Goal: Task Accomplishment & Management: Manage account settings

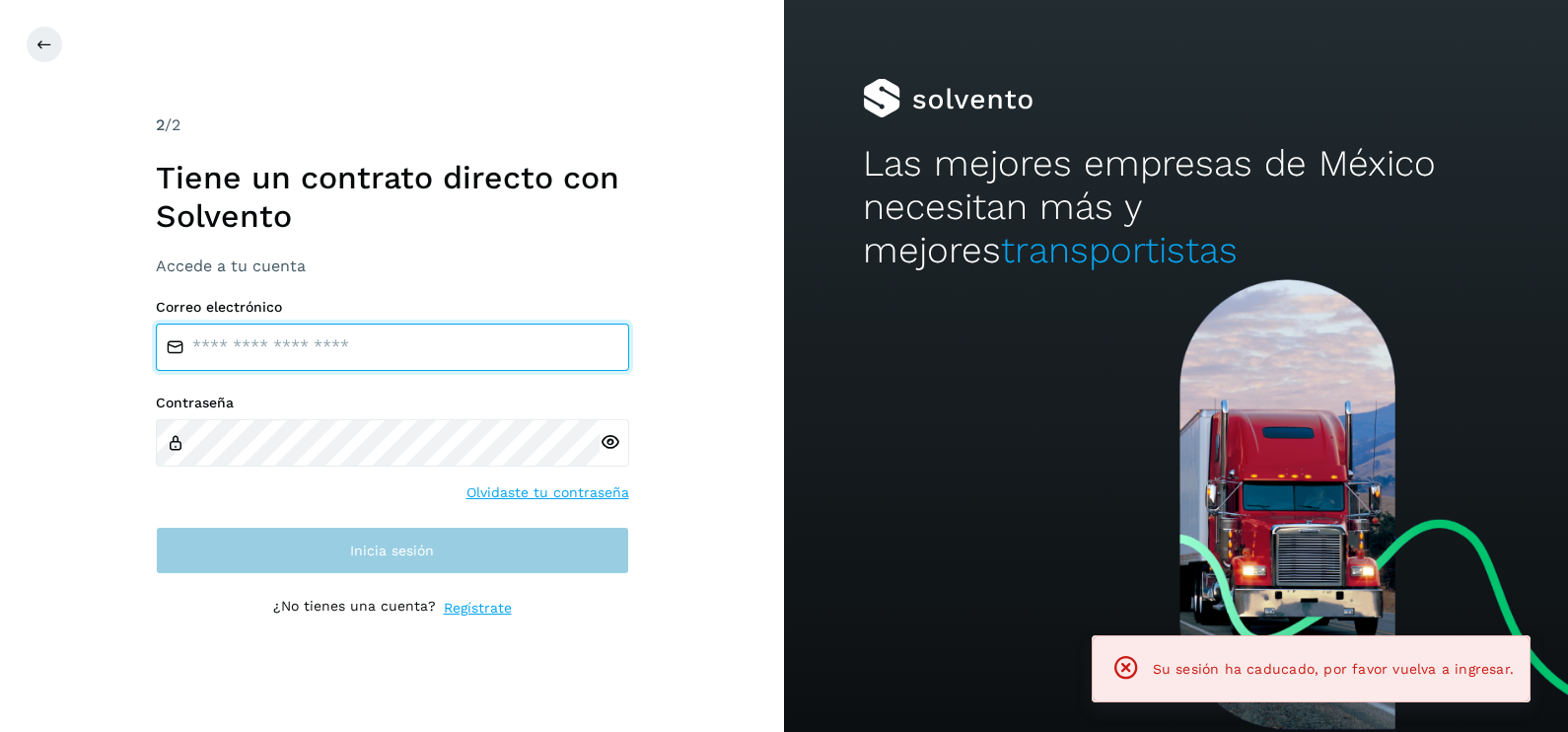
type input "**********"
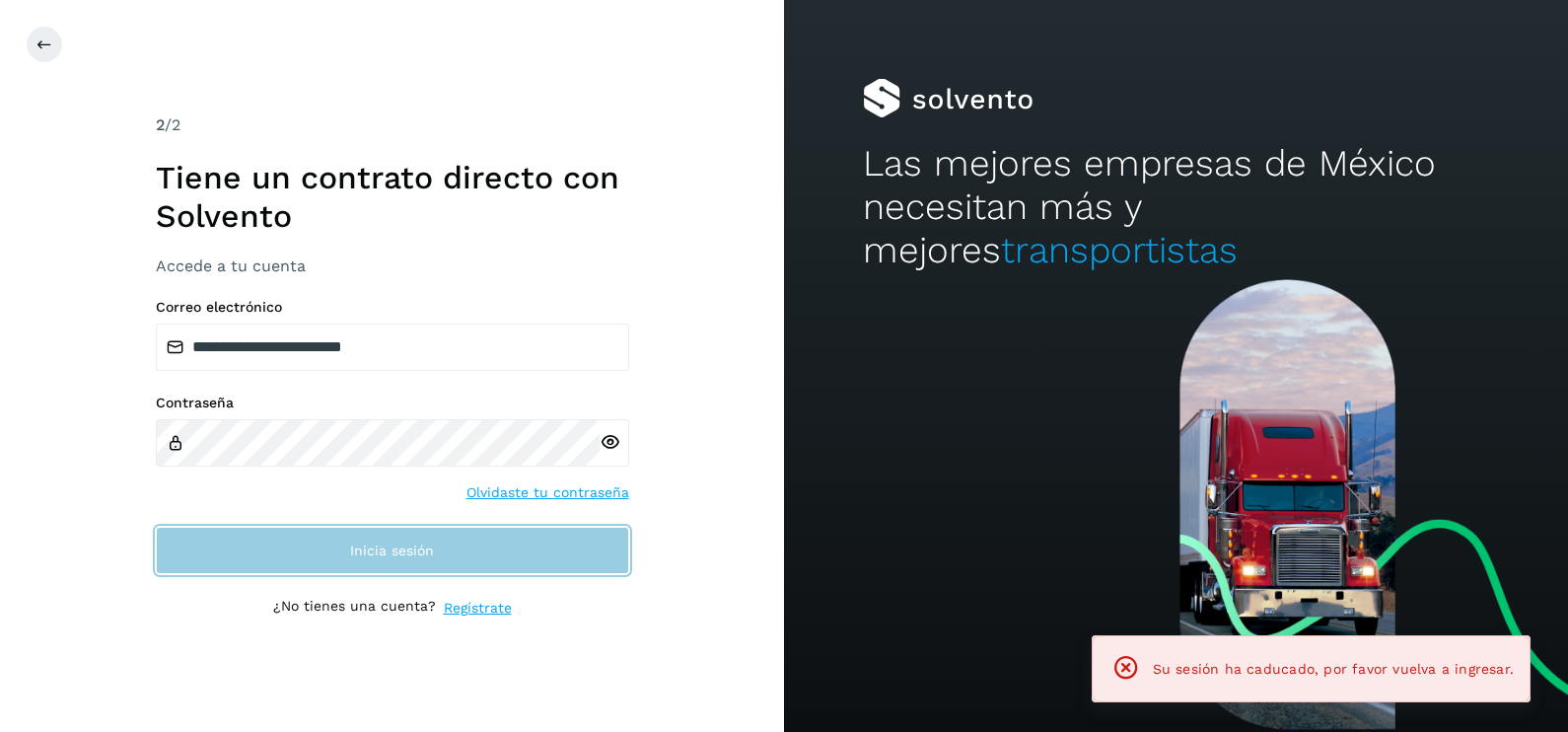
click at [435, 552] on button "Inicia sesión" at bounding box center [393, 550] width 474 height 47
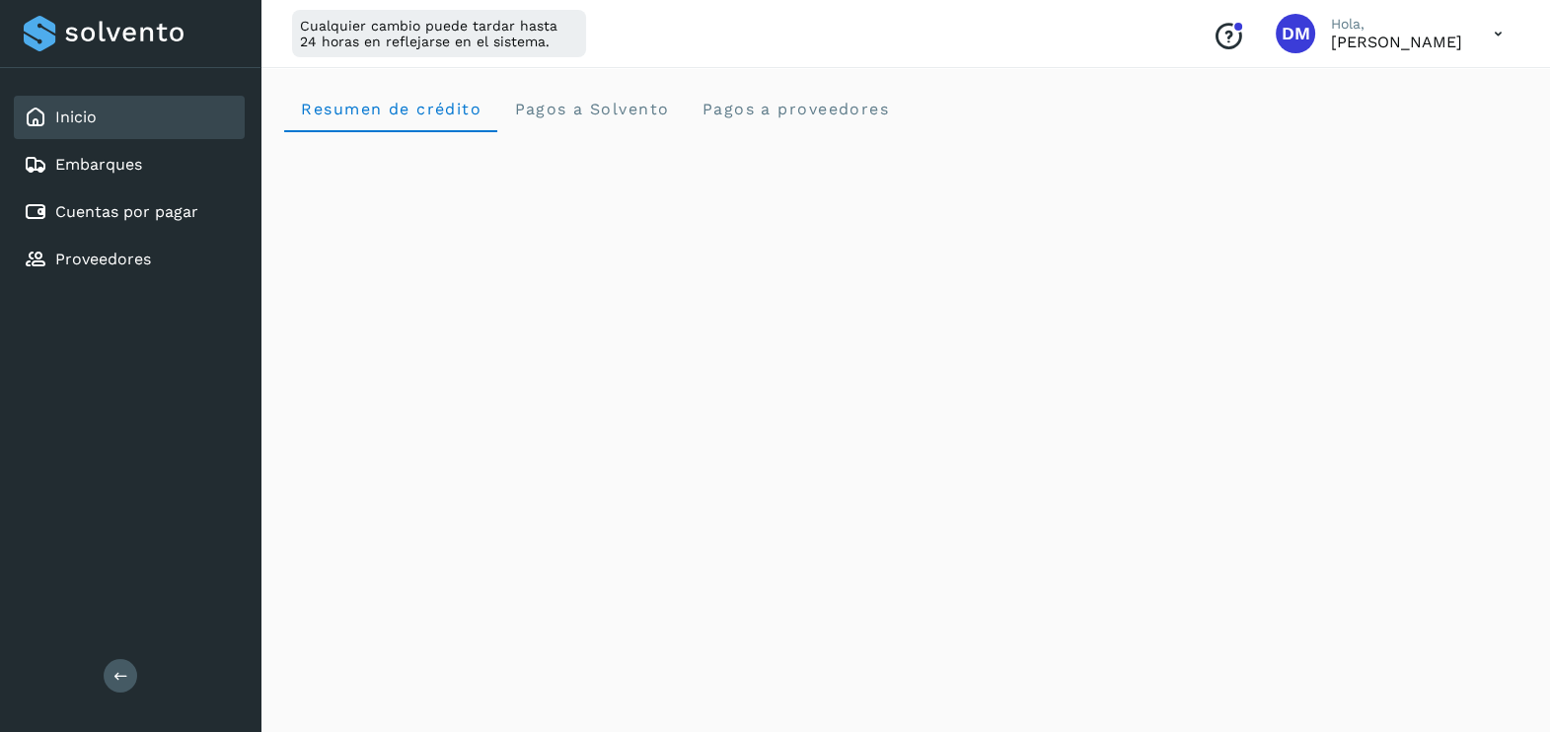
click at [189, 493] on div "Inicio Embarques Cuentas por pagar Proveedores Salir" at bounding box center [130, 366] width 260 height 732
click at [134, 200] on div "Cuentas por pagar" at bounding box center [111, 212] width 175 height 24
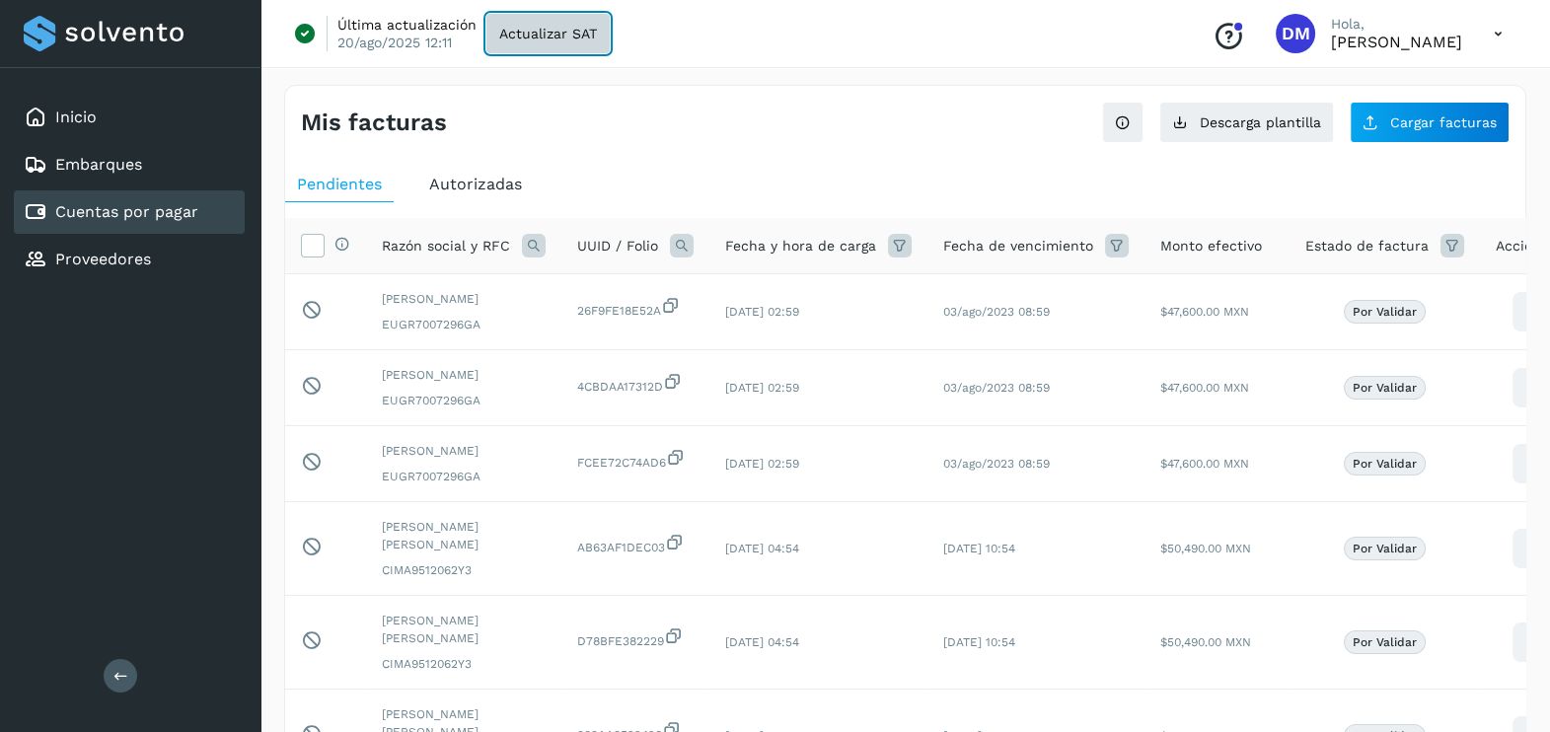
click at [503, 33] on span "Actualizar SAT" at bounding box center [548, 34] width 98 height 14
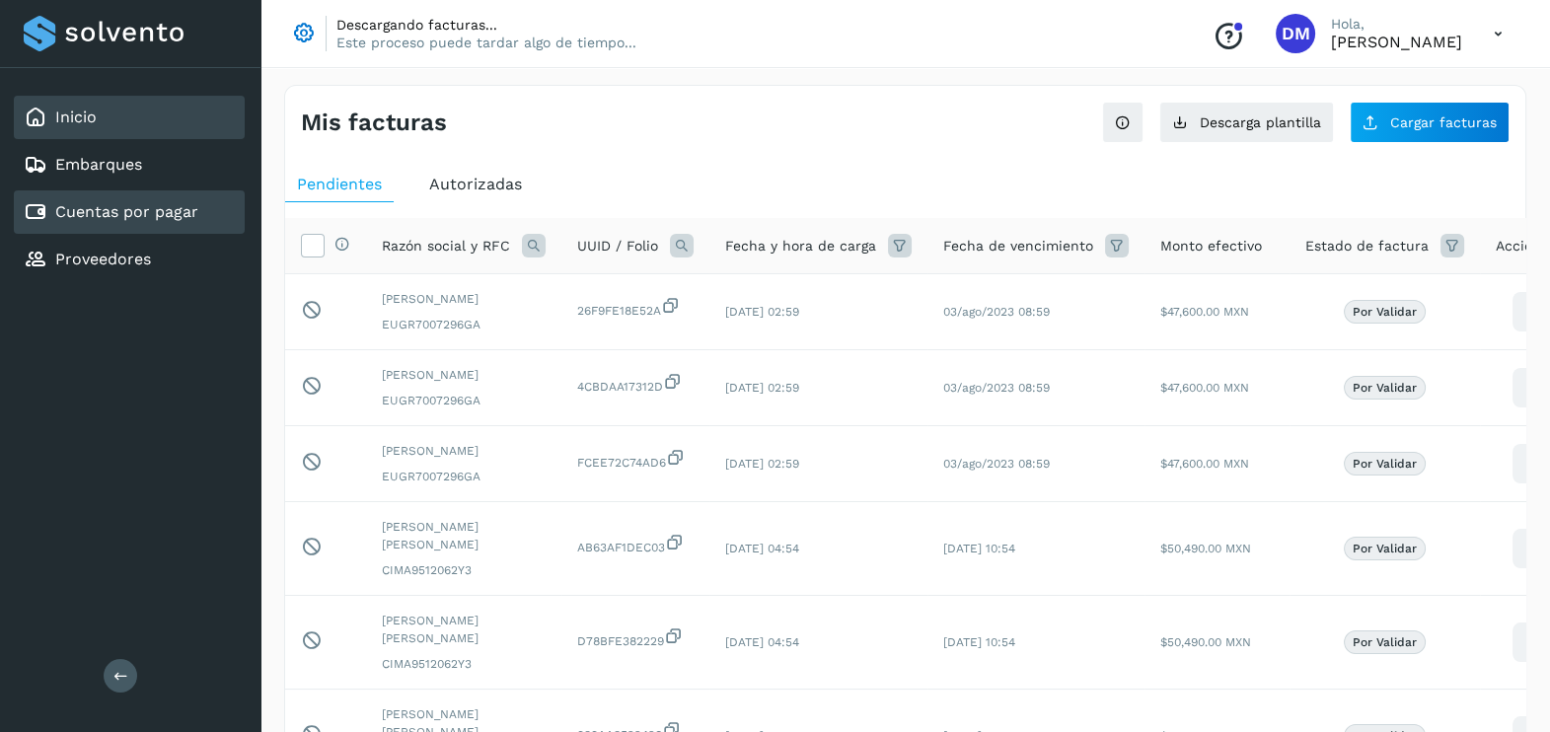
click at [89, 113] on link "Inicio" at bounding box center [75, 117] width 41 height 19
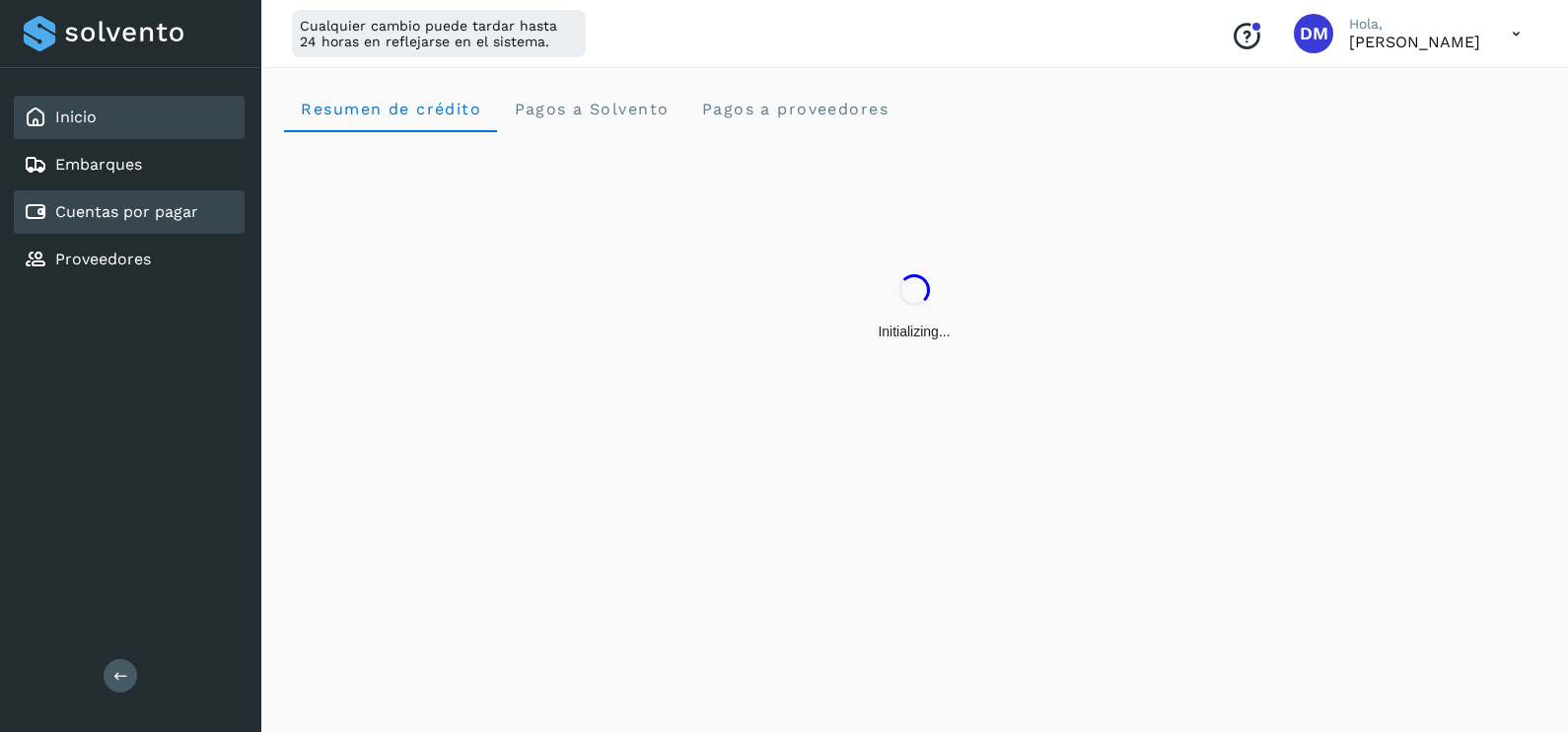
click at [111, 212] on link "Cuentas por pagar" at bounding box center [126, 211] width 143 height 19
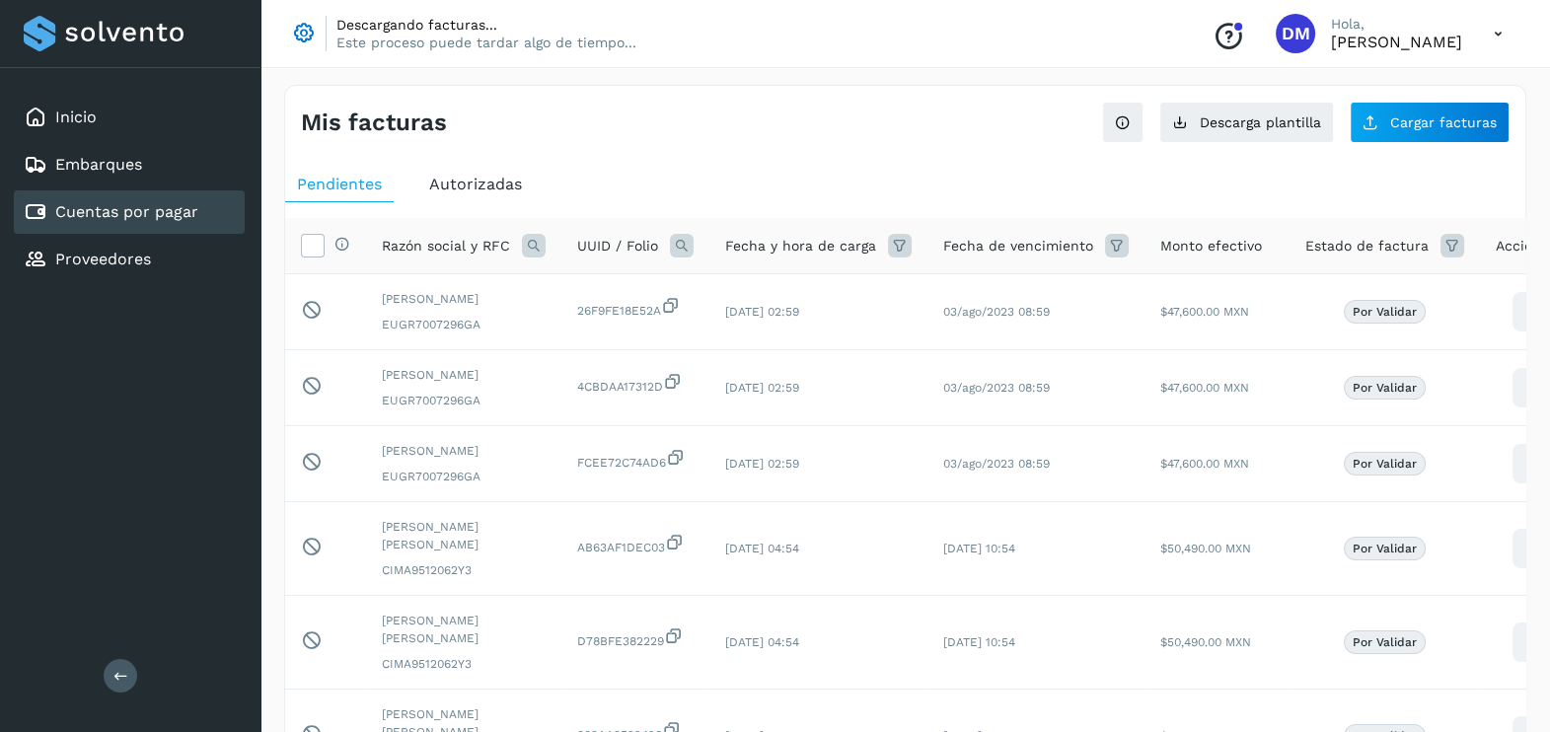
click at [481, 186] on span "Autorizadas" at bounding box center [475, 184] width 93 height 19
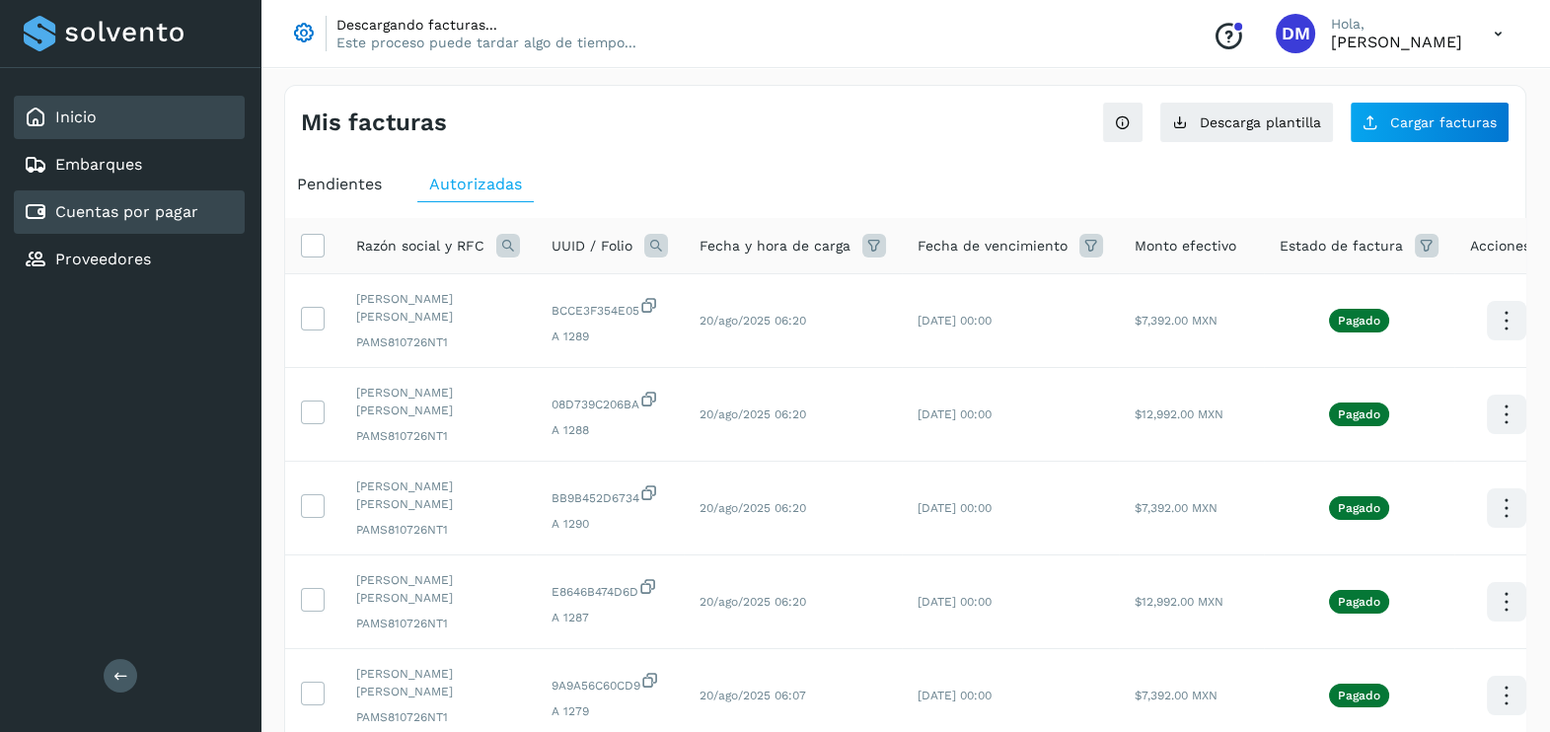
click at [114, 114] on div "Inicio" at bounding box center [129, 117] width 231 height 43
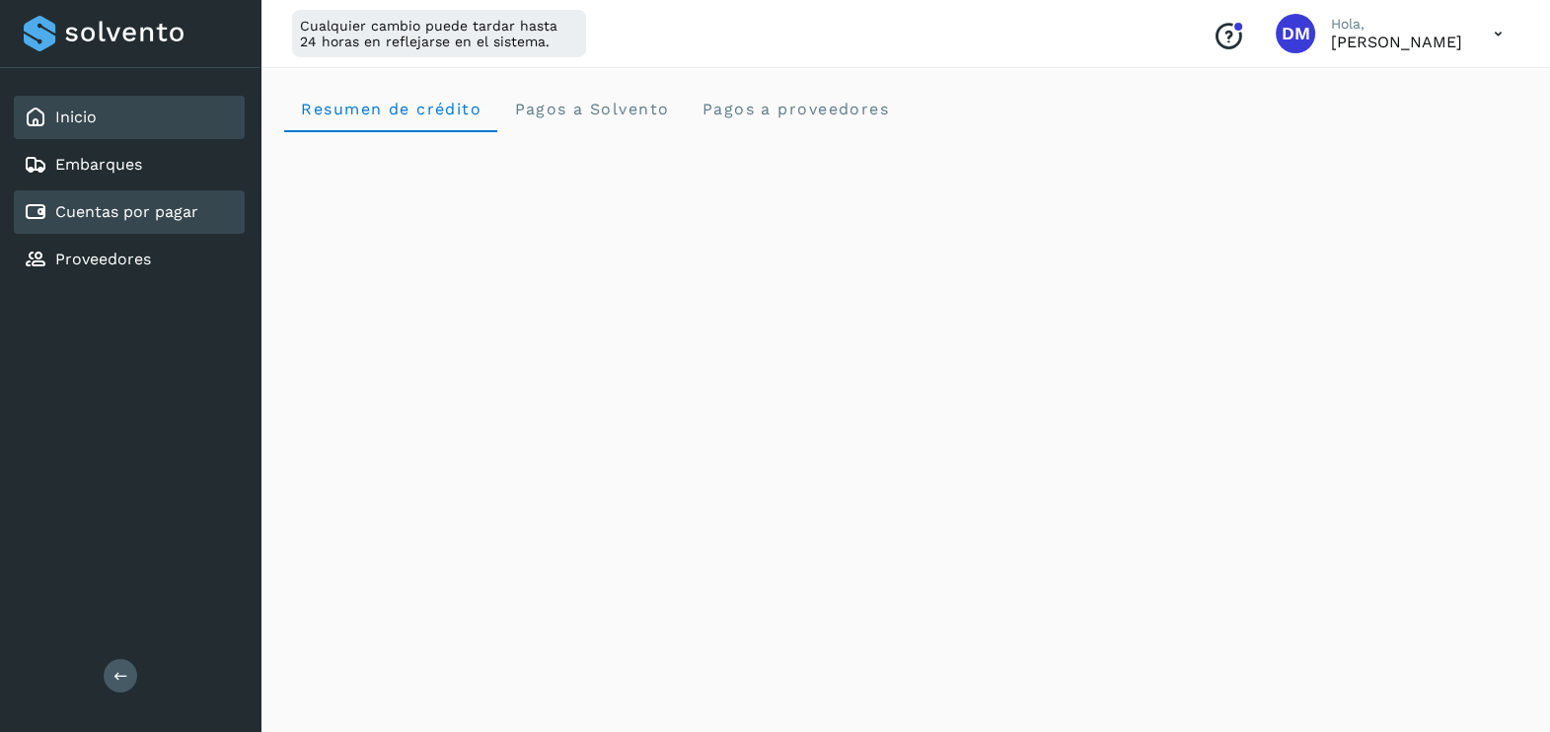
click at [111, 208] on link "Cuentas por pagar" at bounding box center [126, 211] width 143 height 19
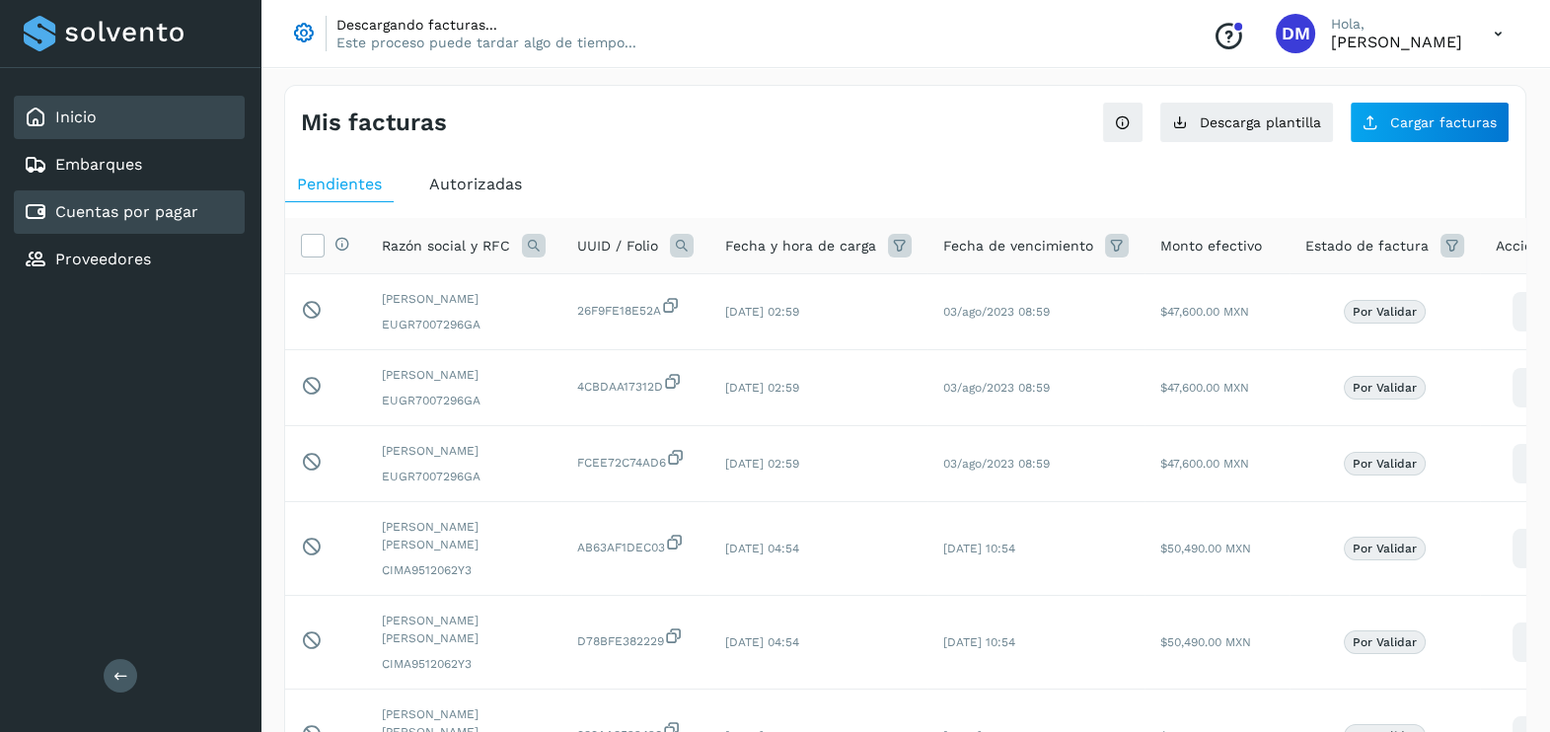
click at [127, 110] on div "Inicio" at bounding box center [129, 117] width 231 height 43
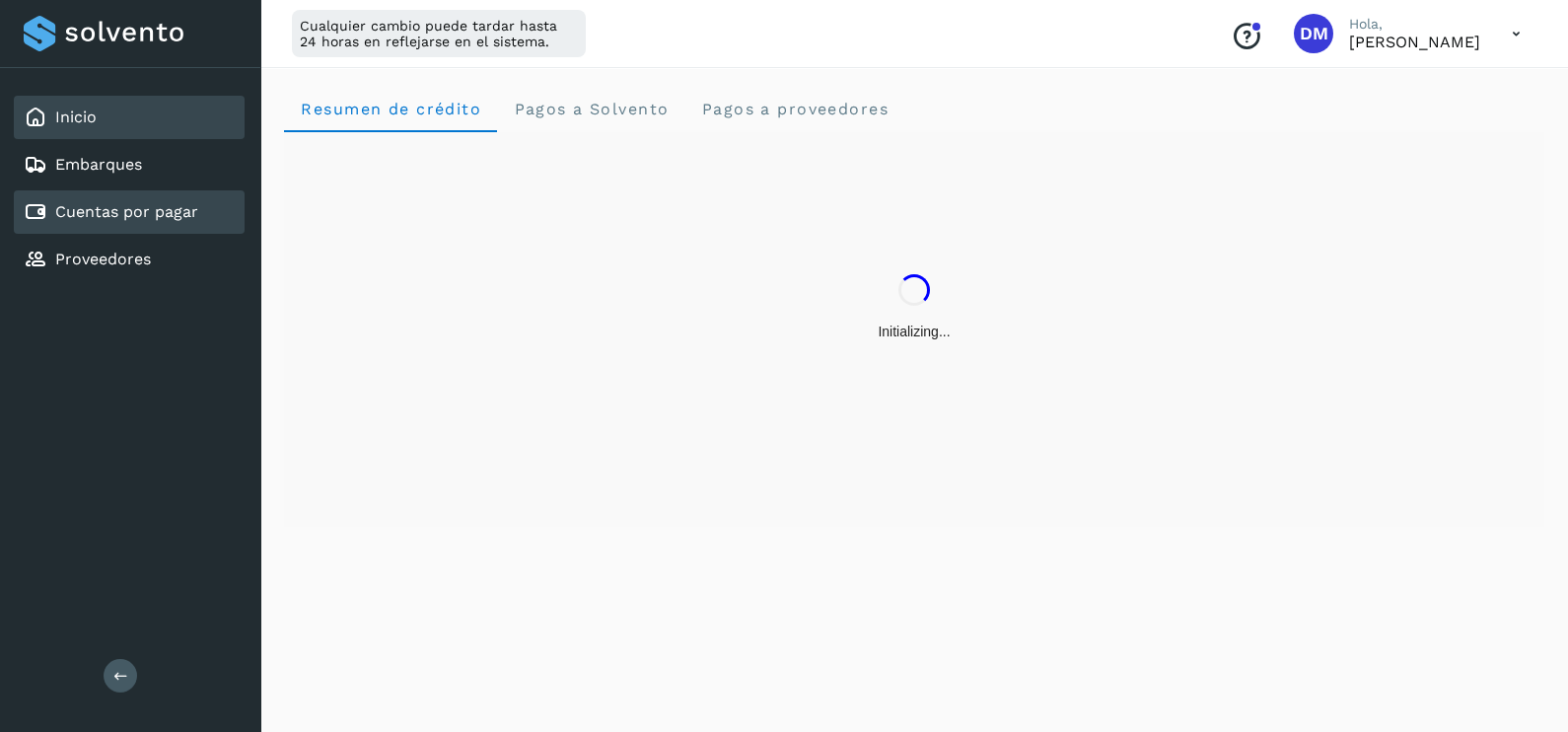
click at [146, 225] on div "Cuentas por pagar" at bounding box center [129, 211] width 231 height 43
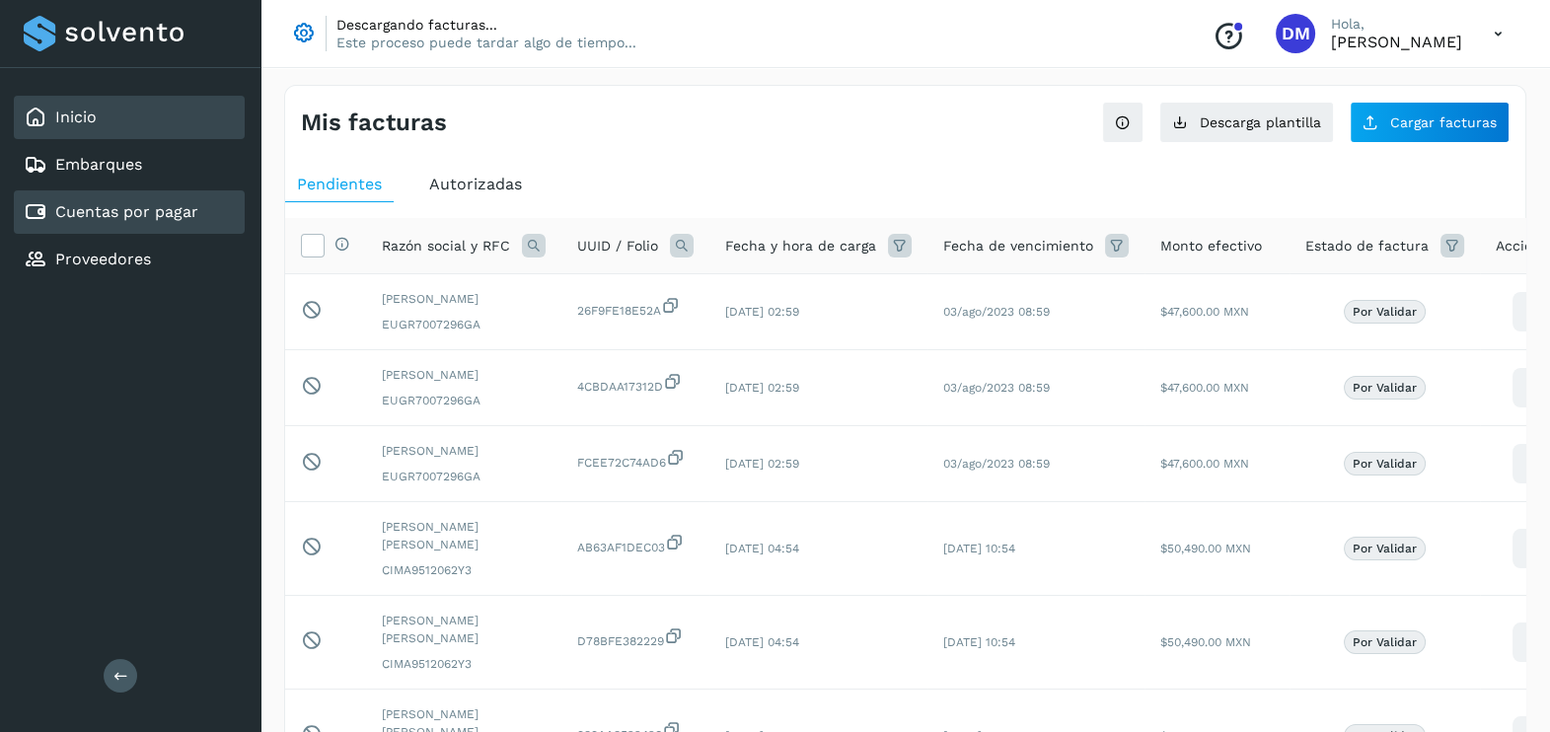
click at [106, 109] on div "Inicio" at bounding box center [129, 117] width 231 height 43
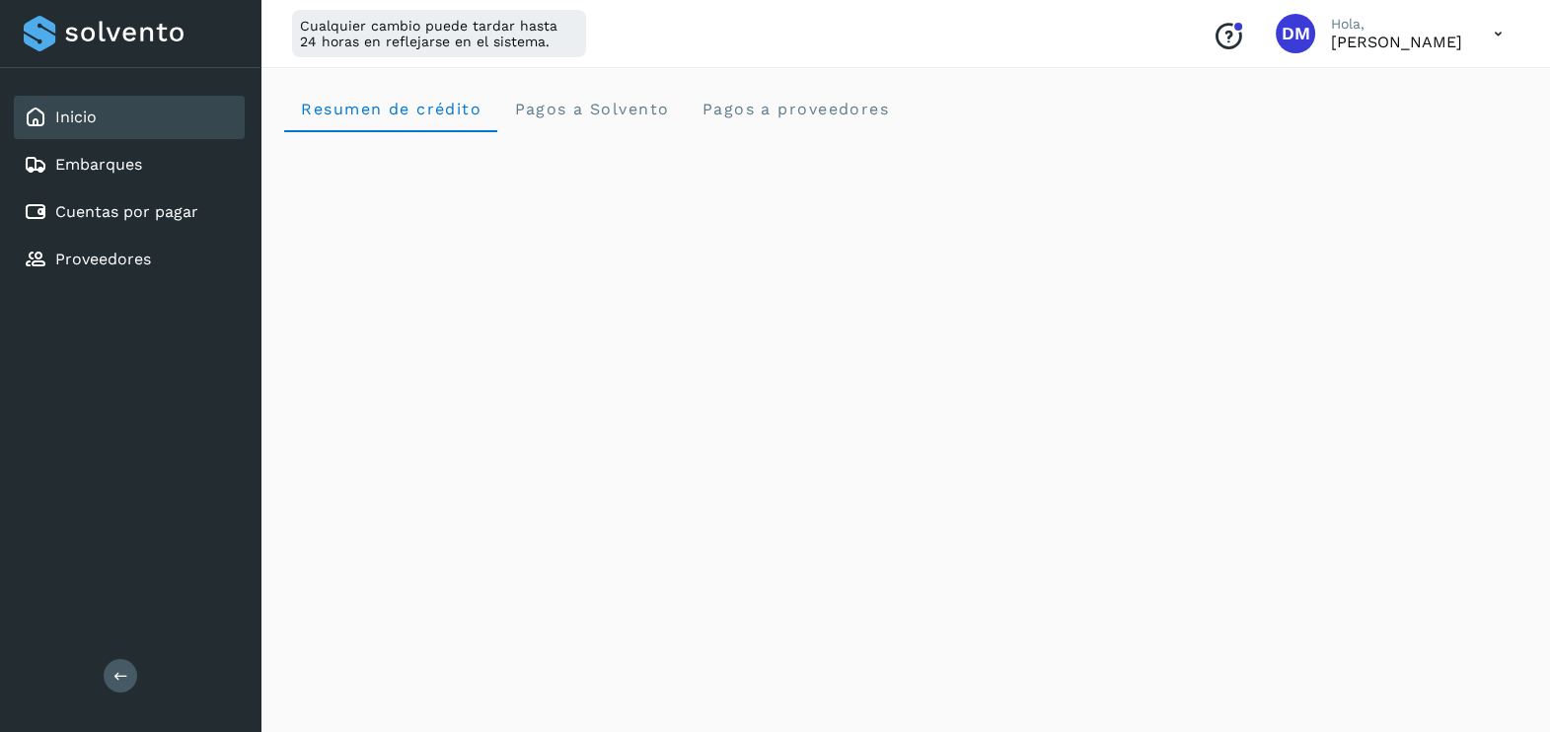
click at [165, 419] on div "Inicio Embarques Cuentas por pagar Proveedores Salir" at bounding box center [130, 366] width 260 height 732
click at [134, 217] on link "Cuentas por pagar" at bounding box center [126, 211] width 143 height 19
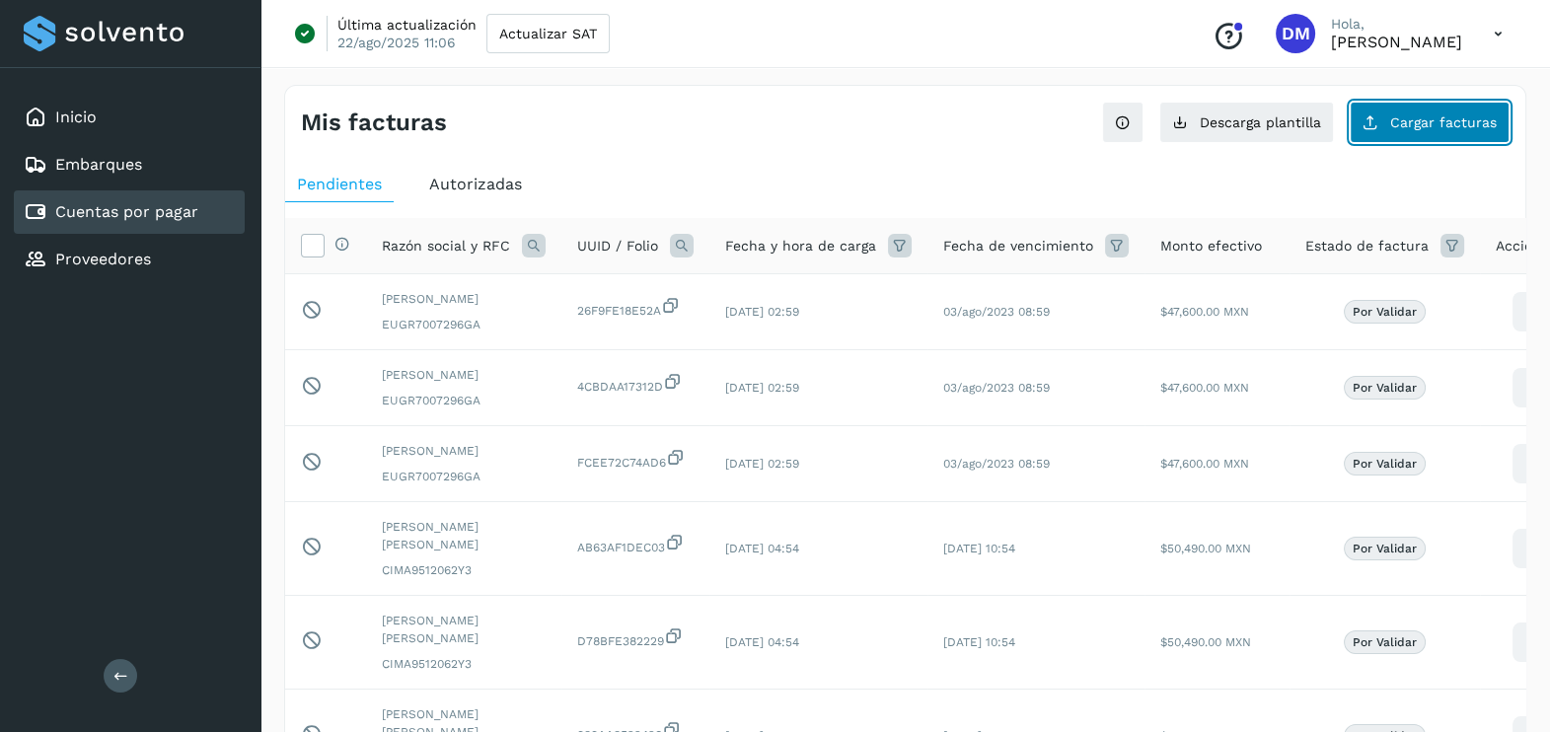
click at [1425, 123] on span "Cargar facturas" at bounding box center [1443, 122] width 107 height 14
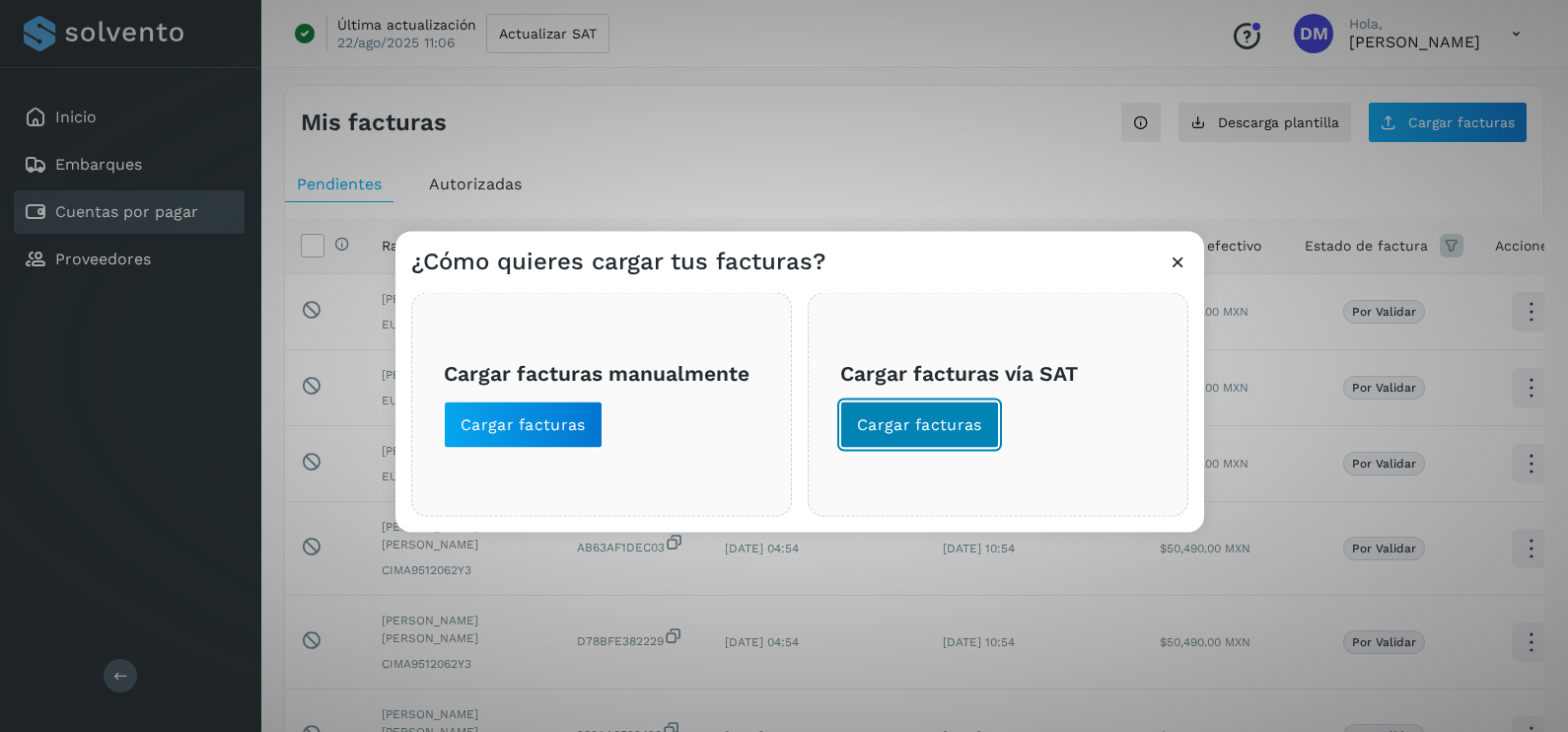
click at [891, 434] on span "Cargar facturas" at bounding box center [918, 425] width 125 height 22
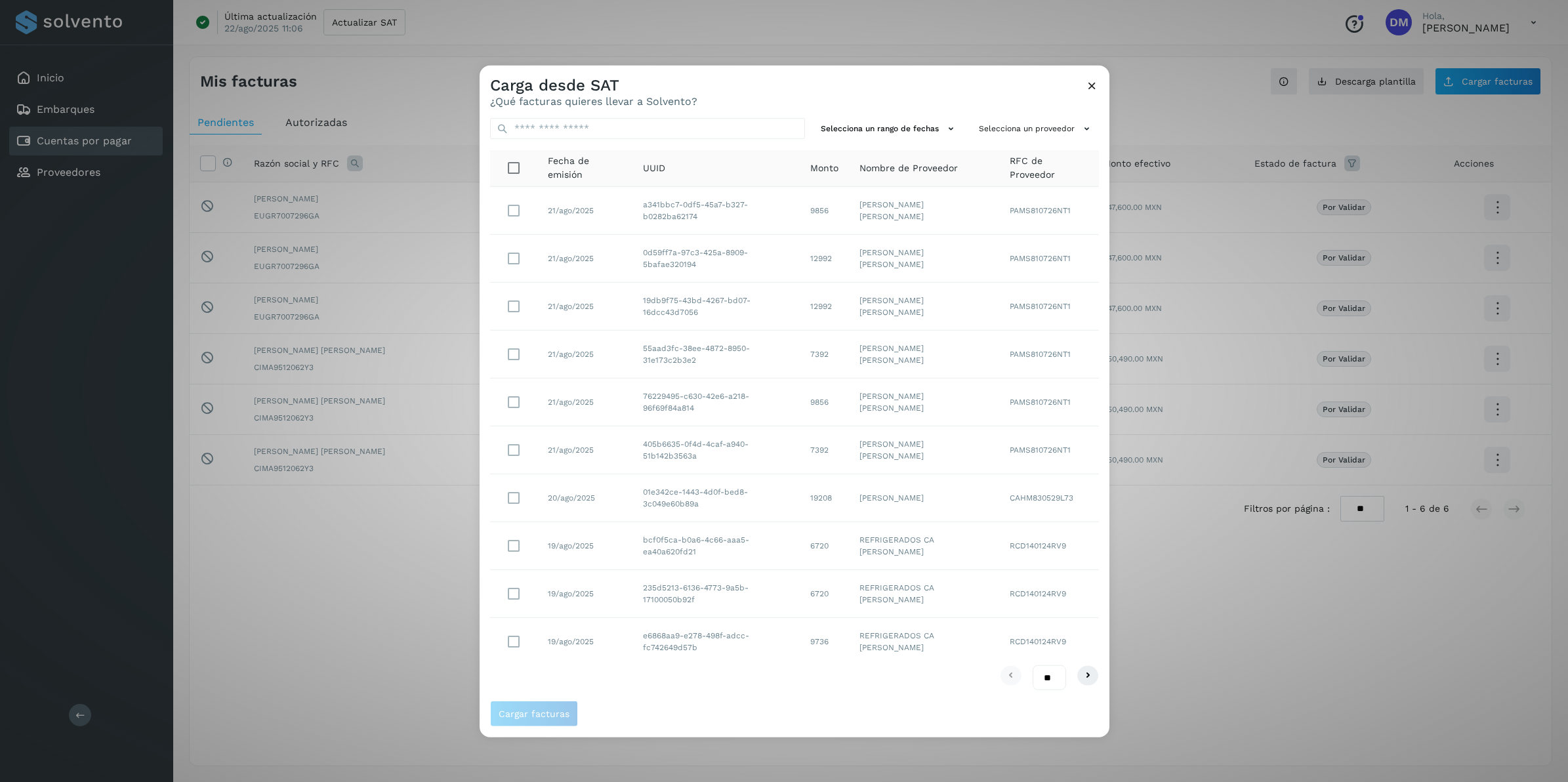
click at [1043, 486] on select "** ** **" at bounding box center [1049, 678] width 33 height 25
select select "**"
click at [1033, 486] on select "** ** **" at bounding box center [1049, 678] width 33 height 25
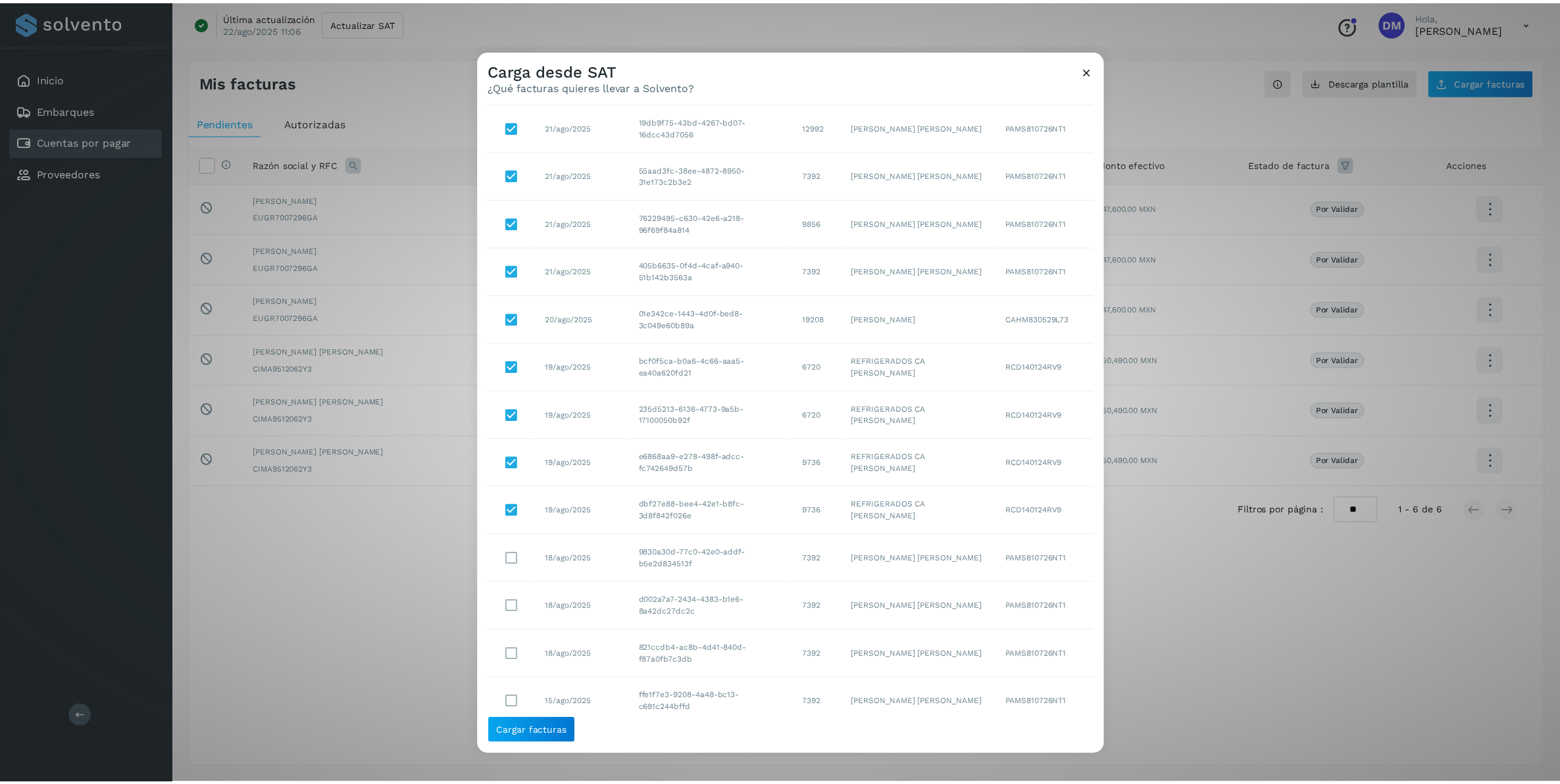
scroll to position [247, 0]
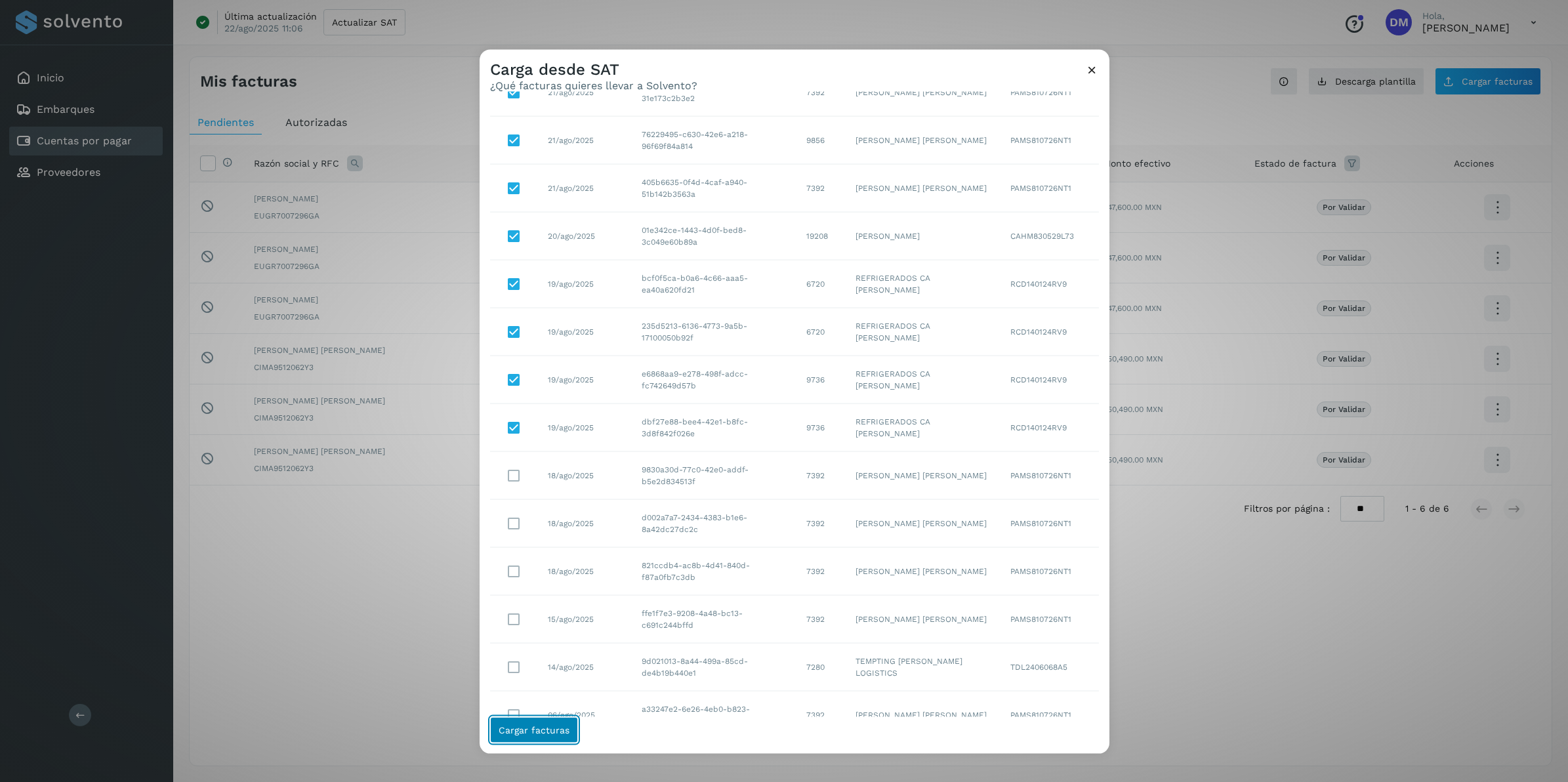
click at [546, 486] on button "Cargar facturas" at bounding box center [534, 729] width 88 height 26
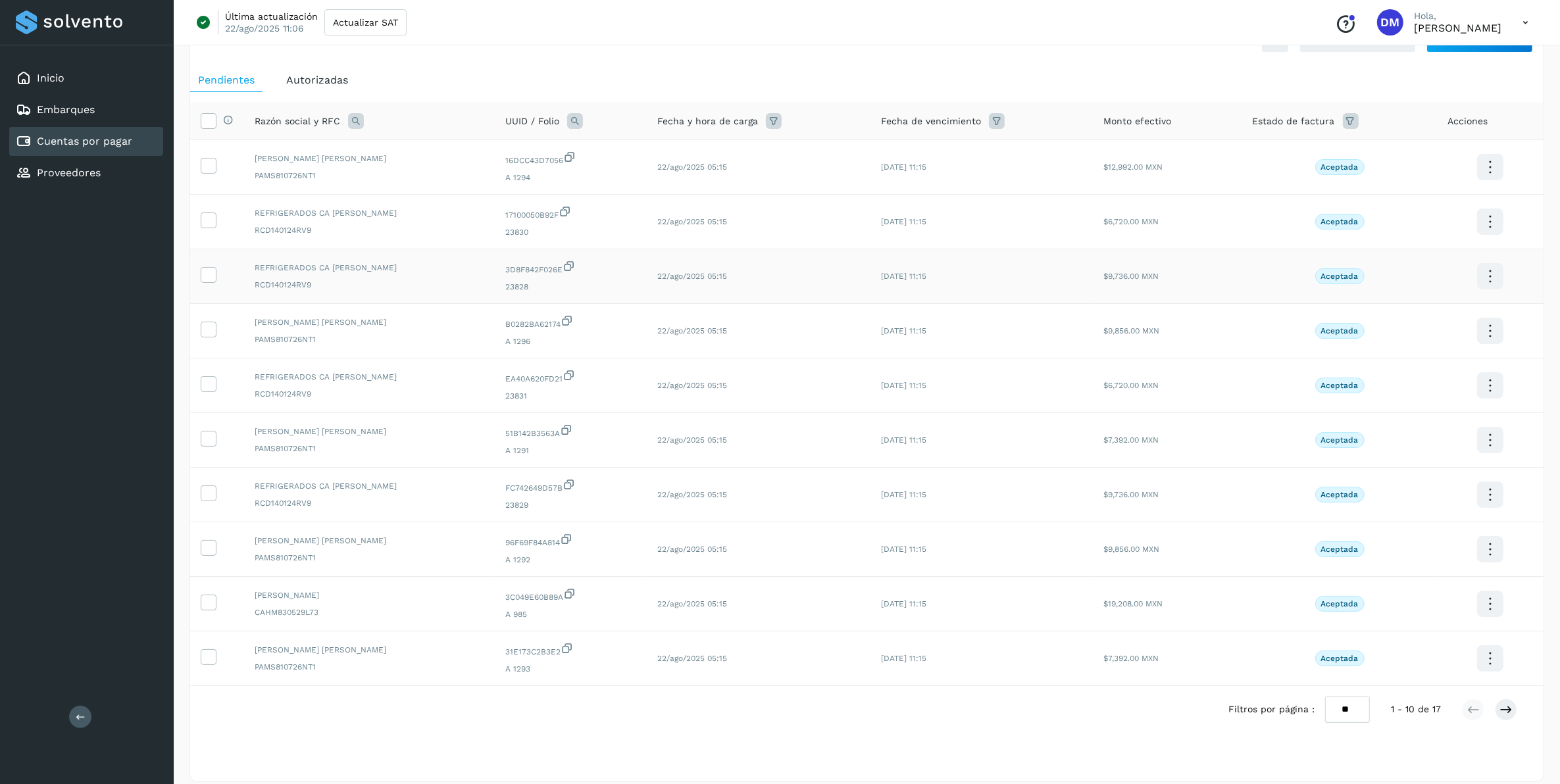
scroll to position [60, 0]
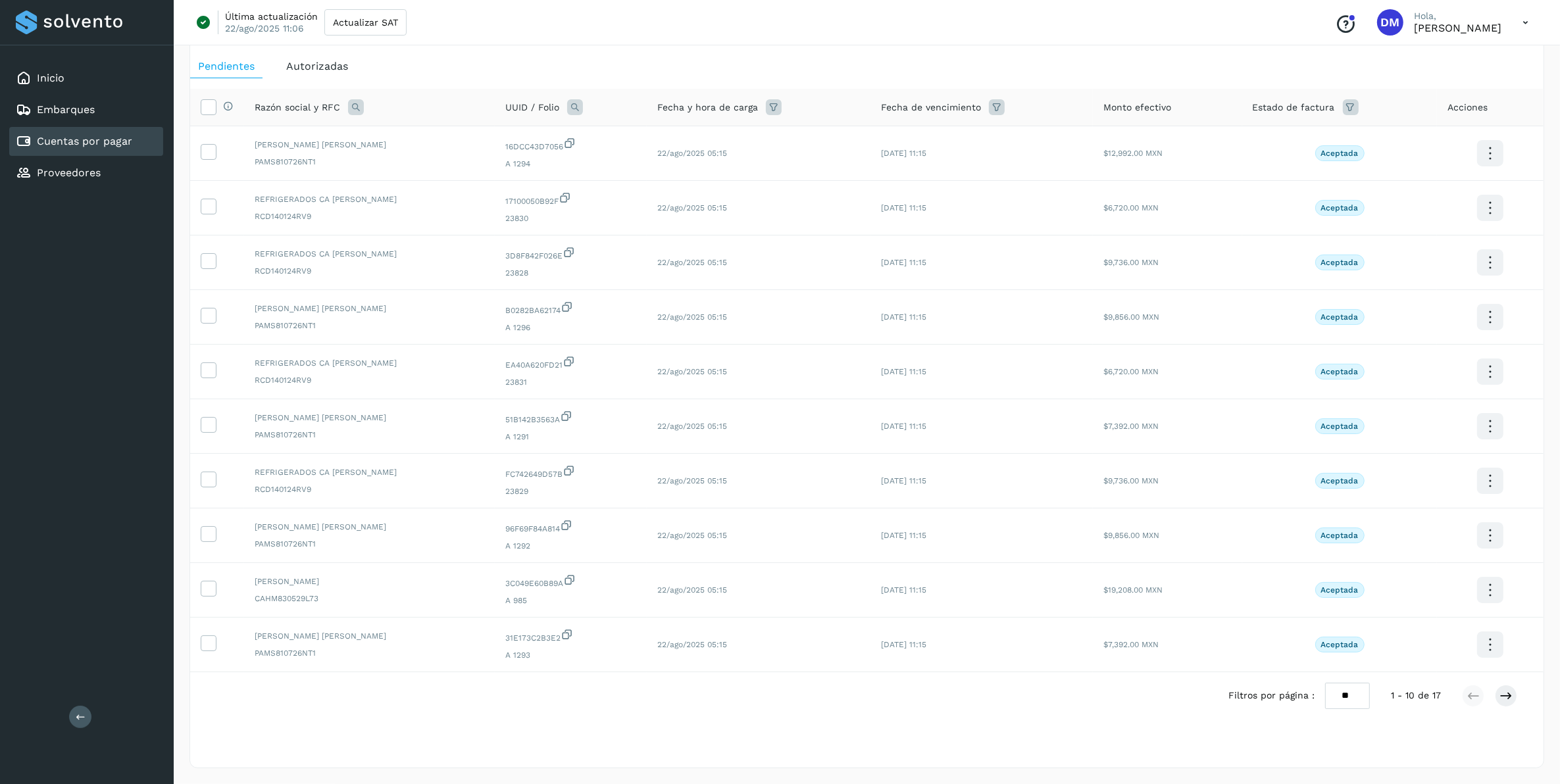
click at [1046, 487] on select "** ** **" at bounding box center [1347, 695] width 45 height 25
select select "**"
click at [1046, 487] on select "** ** **" at bounding box center [1347, 695] width 45 height 25
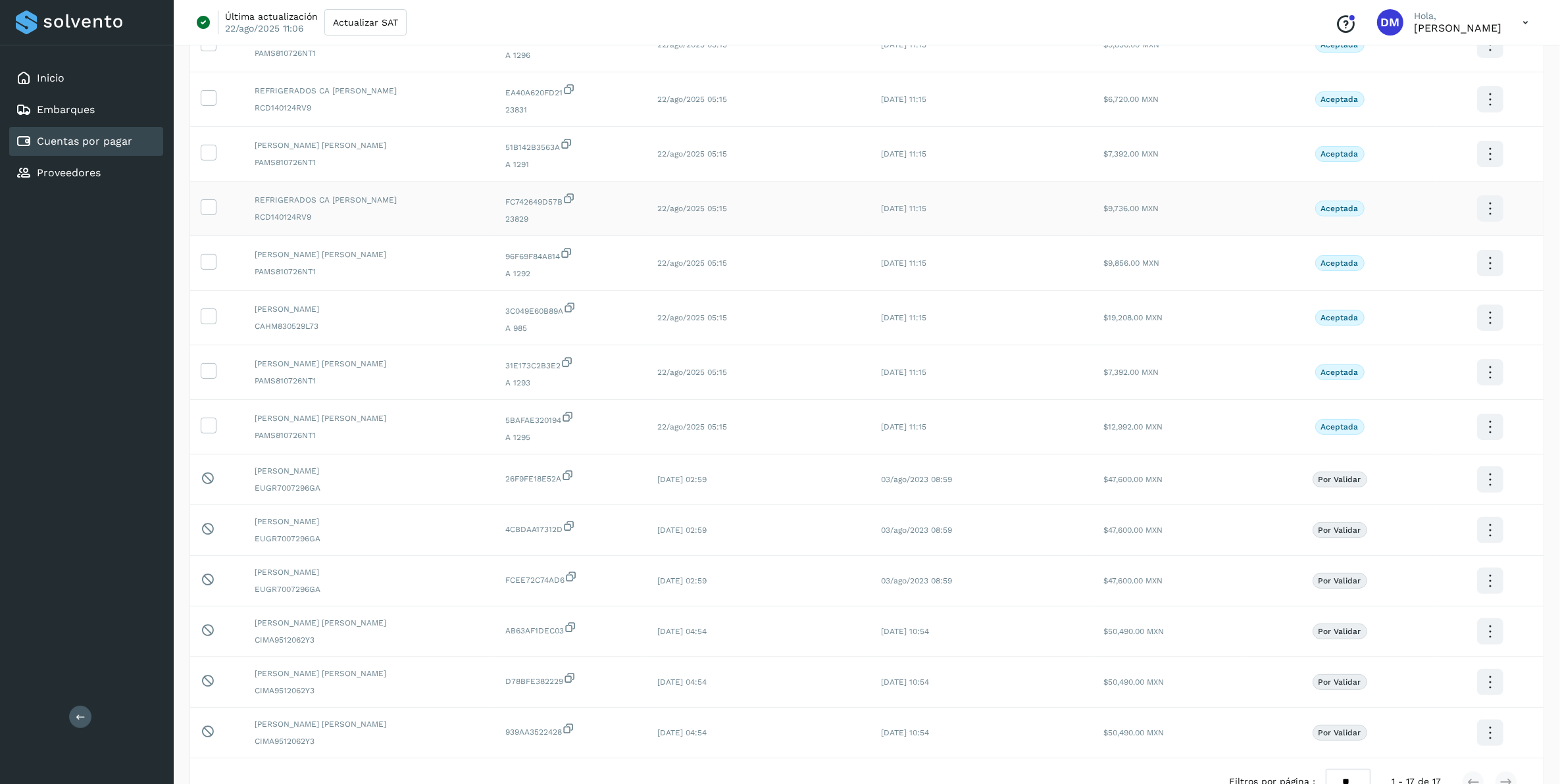
scroll to position [82, 0]
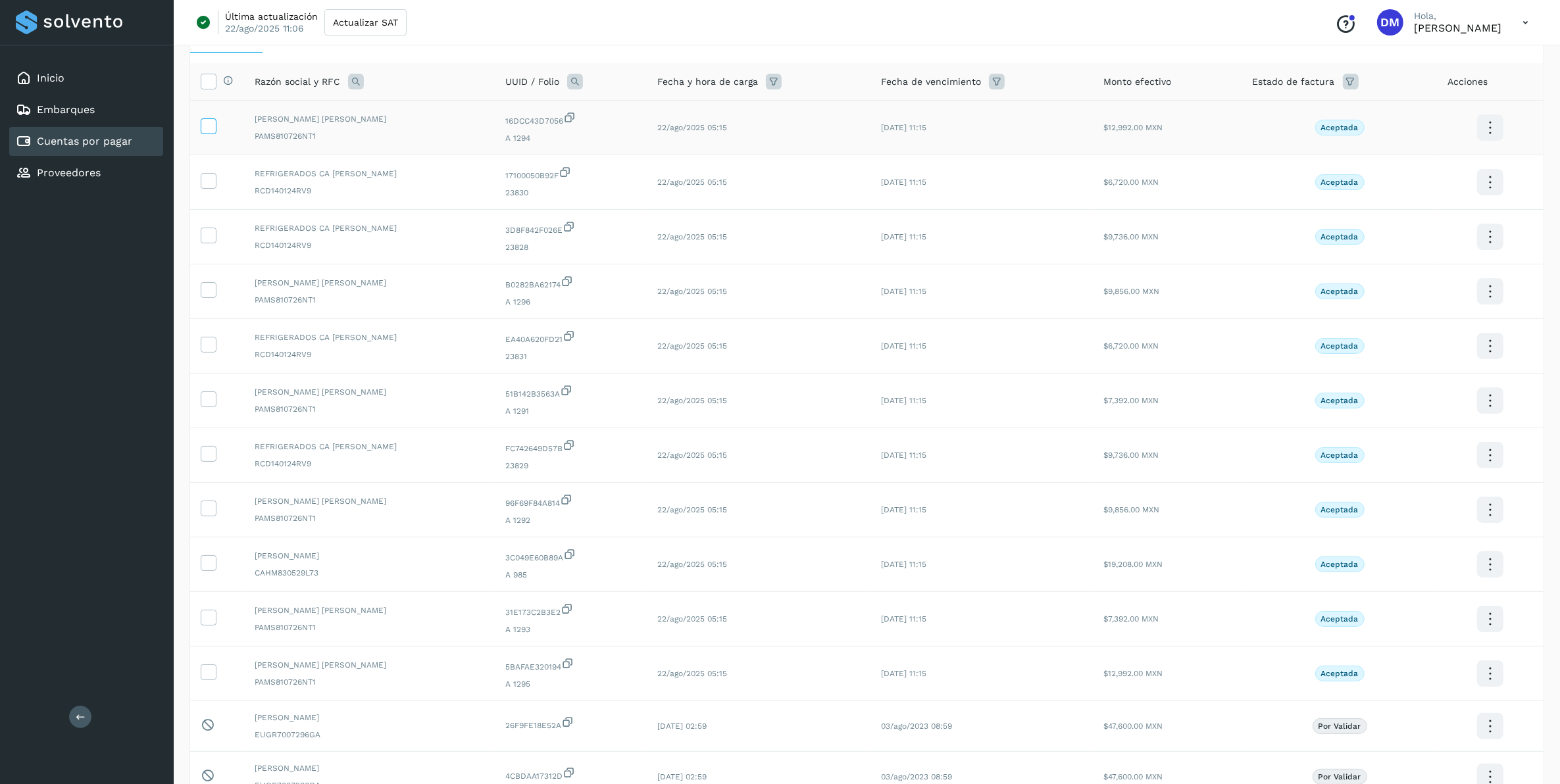
click at [208, 122] on icon at bounding box center [208, 125] width 14 height 14
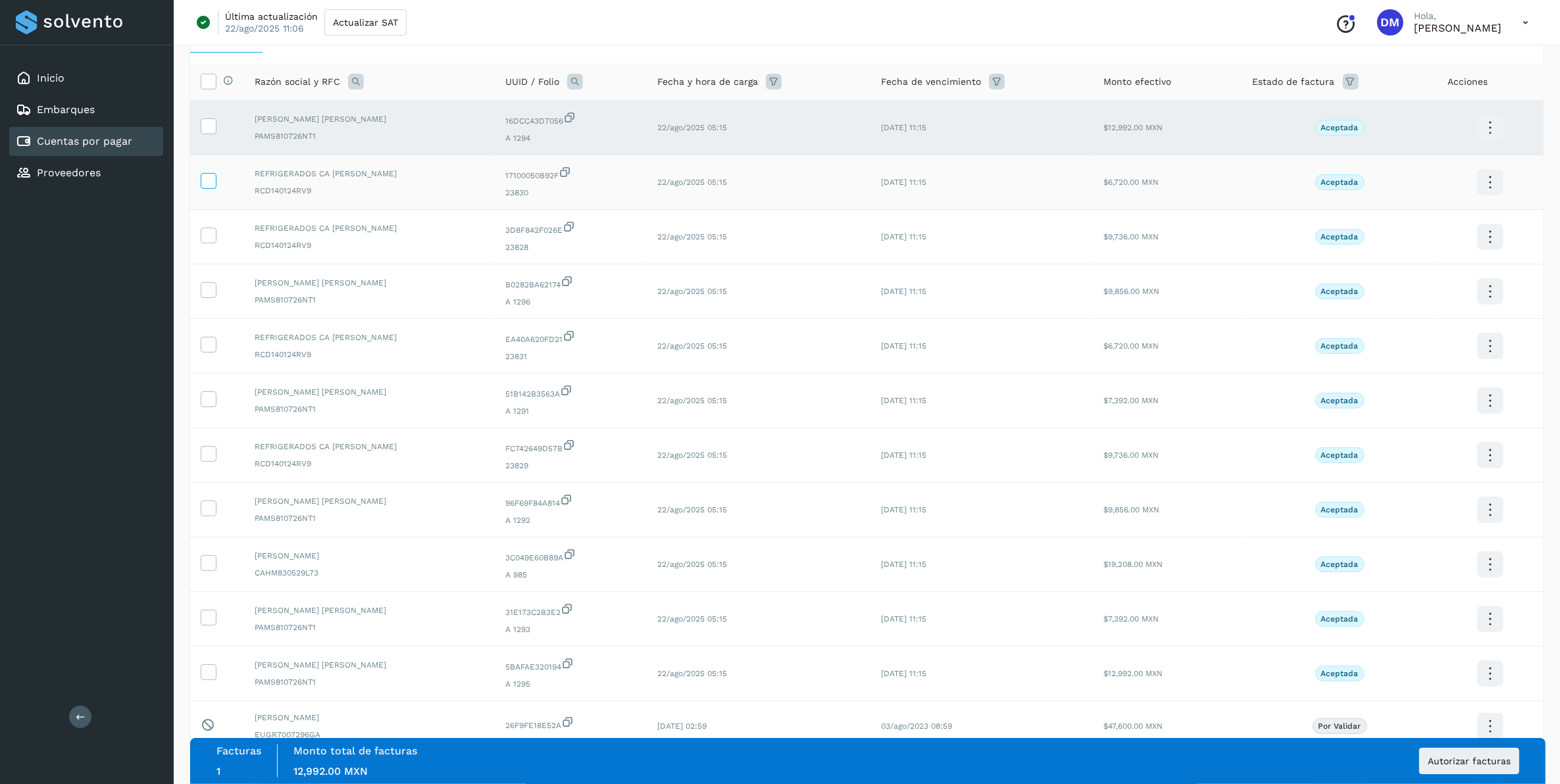
click at [214, 186] on icon at bounding box center [208, 179] width 14 height 14
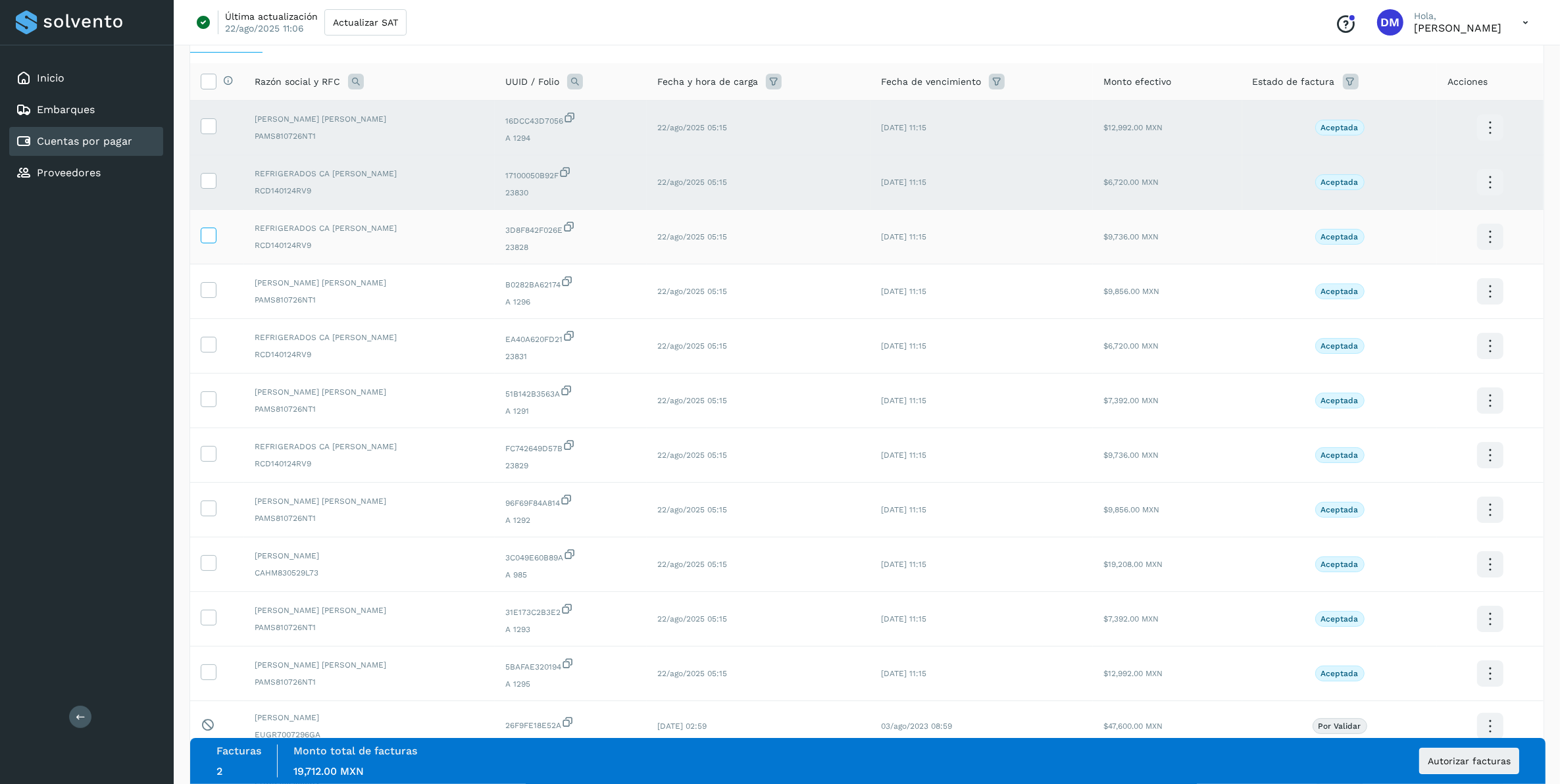
click at [211, 237] on icon at bounding box center [208, 234] width 14 height 14
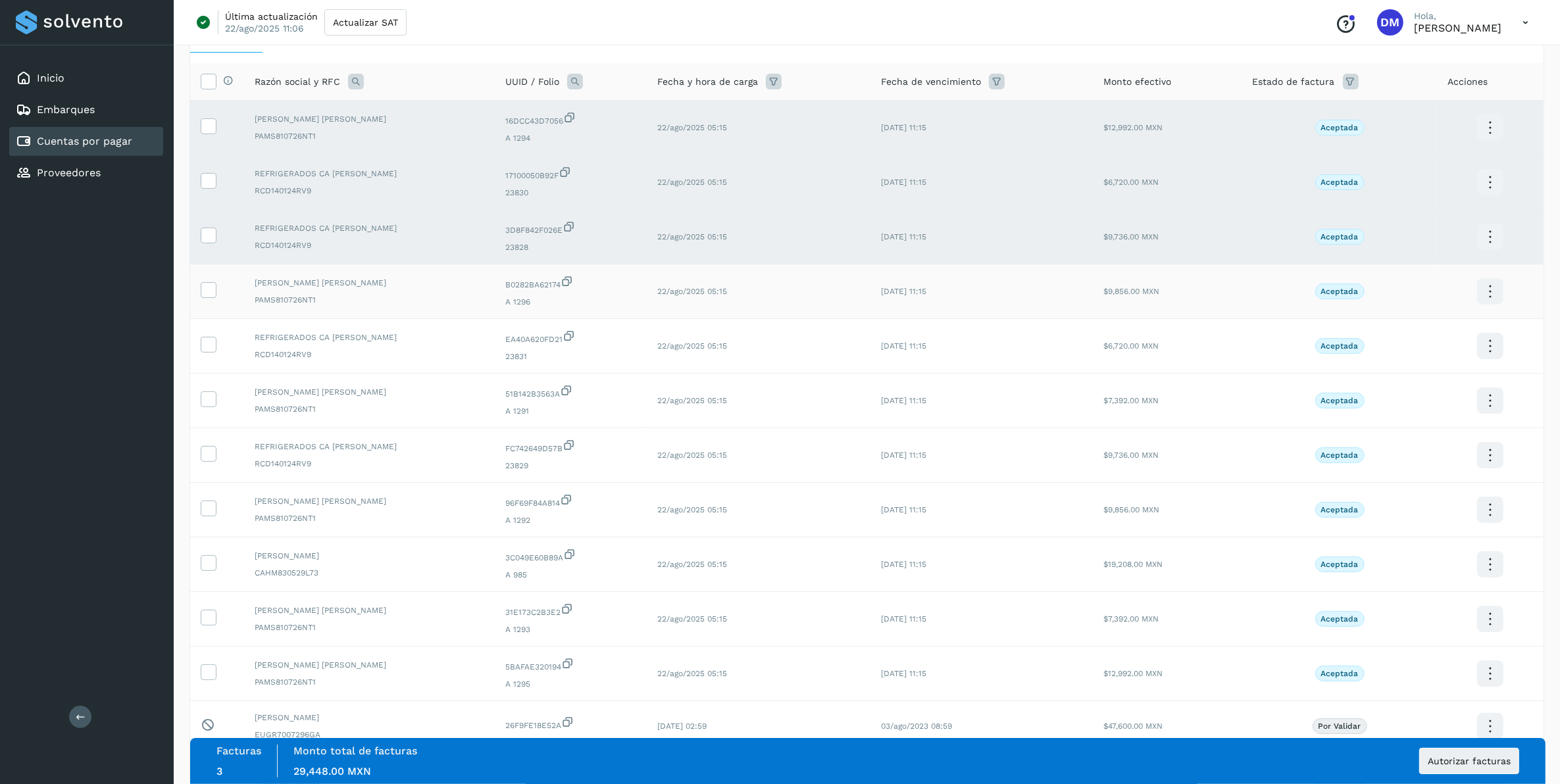
click at [198, 287] on td at bounding box center [217, 292] width 54 height 55
click at [212, 293] on icon at bounding box center [208, 289] width 14 height 14
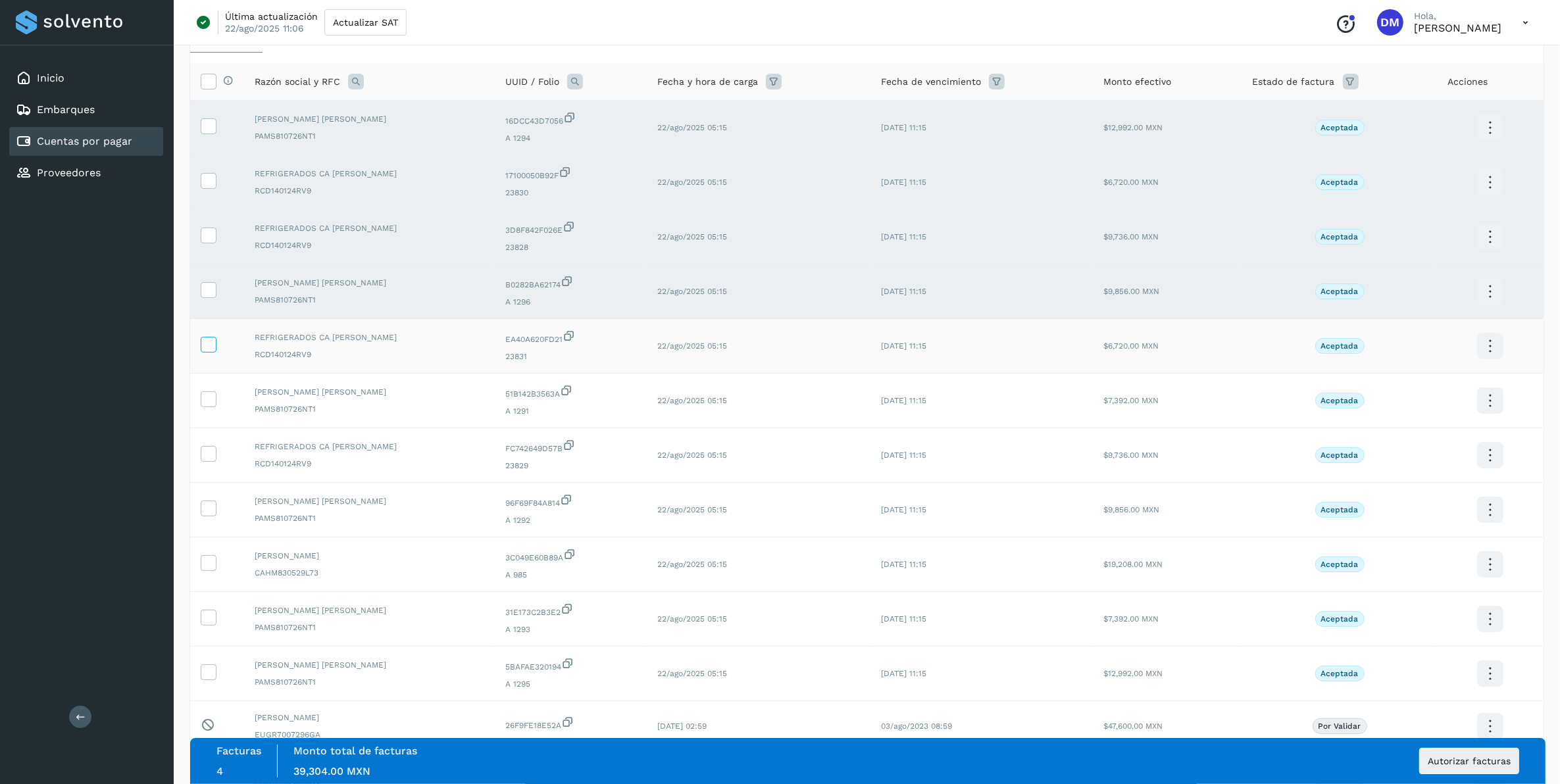
click at [203, 349] on icon at bounding box center [208, 343] width 14 height 14
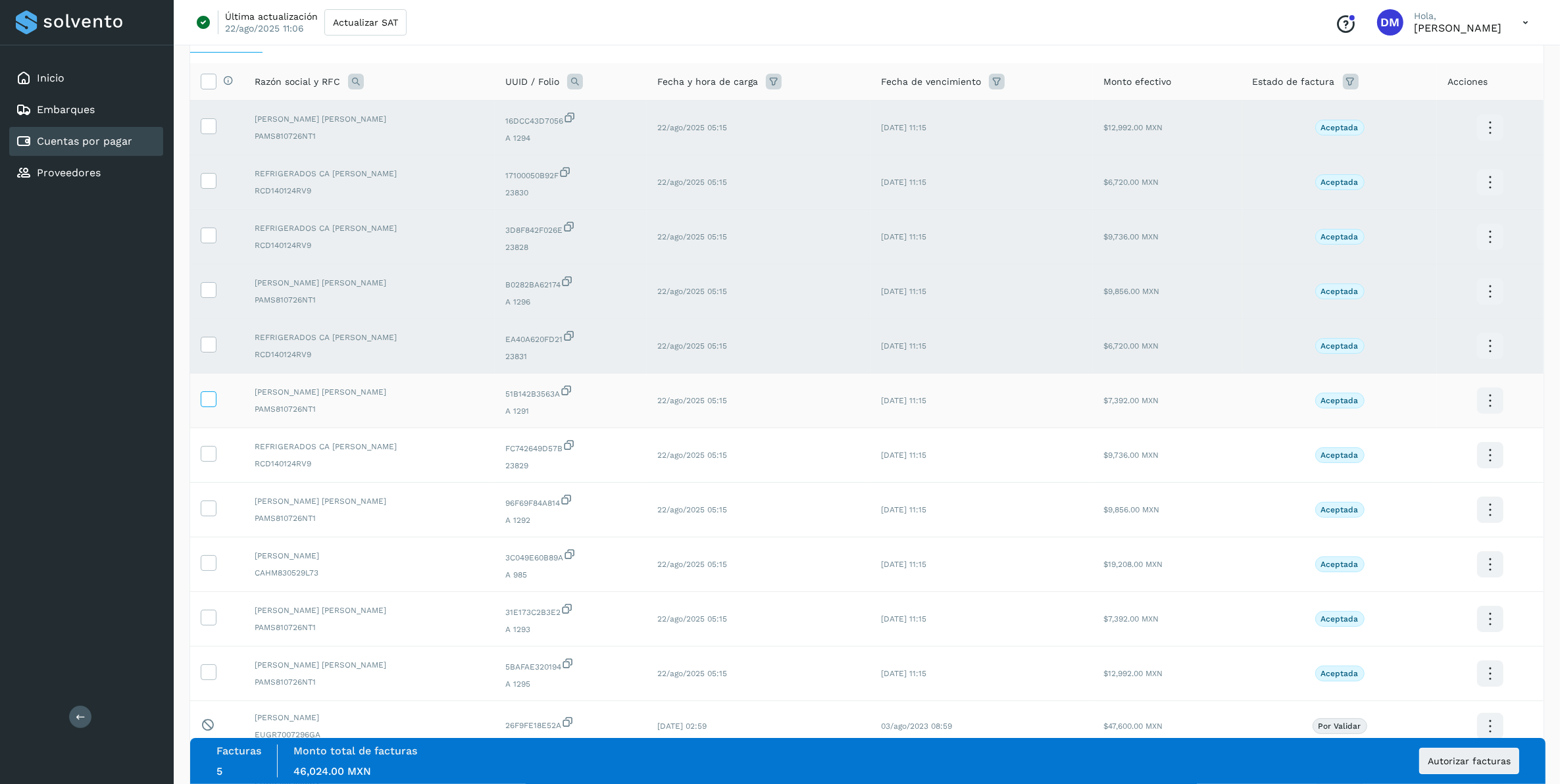
click at [209, 405] on icon at bounding box center [208, 398] width 14 height 14
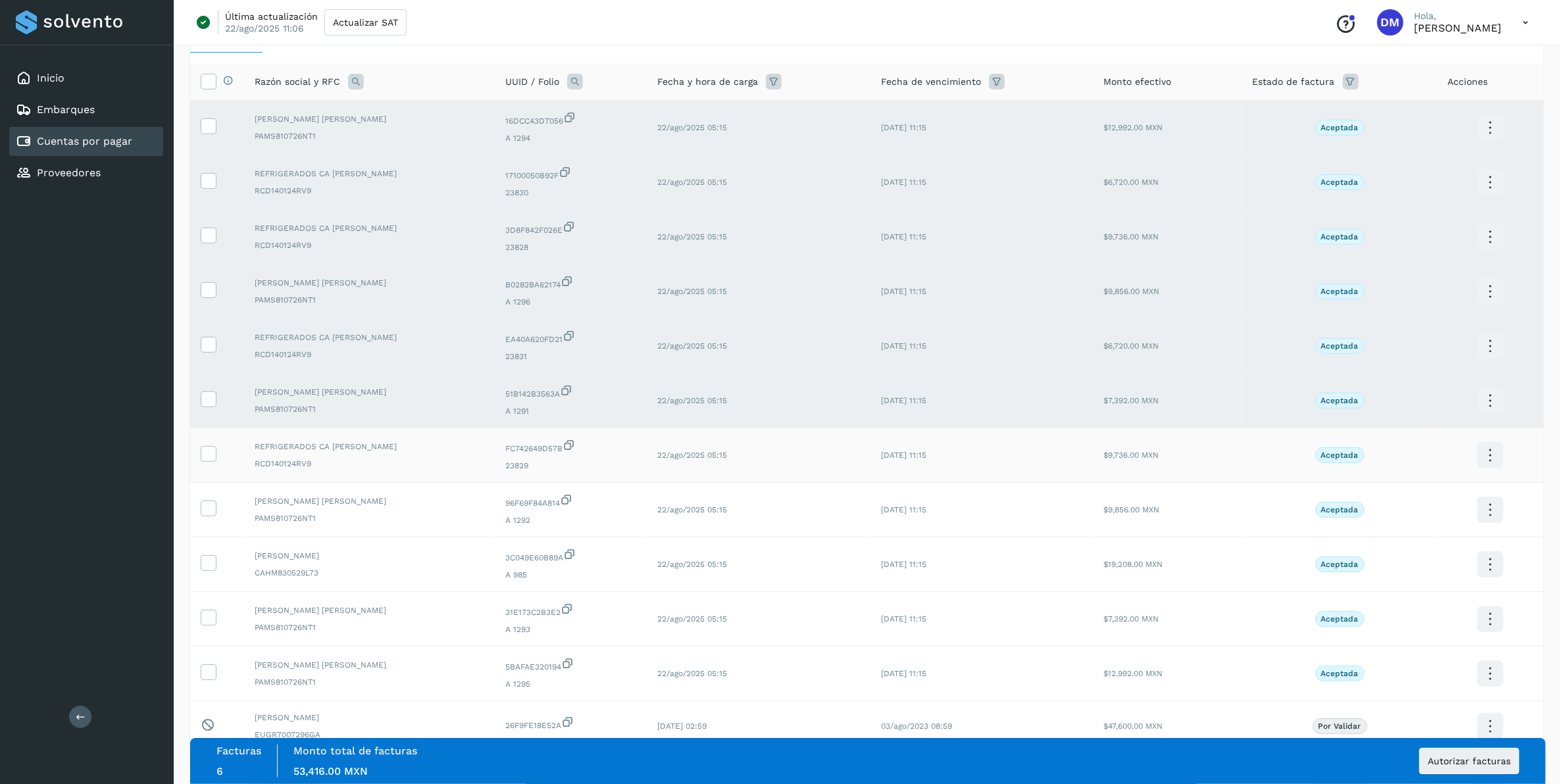
drag, startPoint x: 211, startPoint y: 464, endPoint x: 211, endPoint y: 474, distance: 10.0
click at [211, 462] on label at bounding box center [209, 454] width 16 height 16
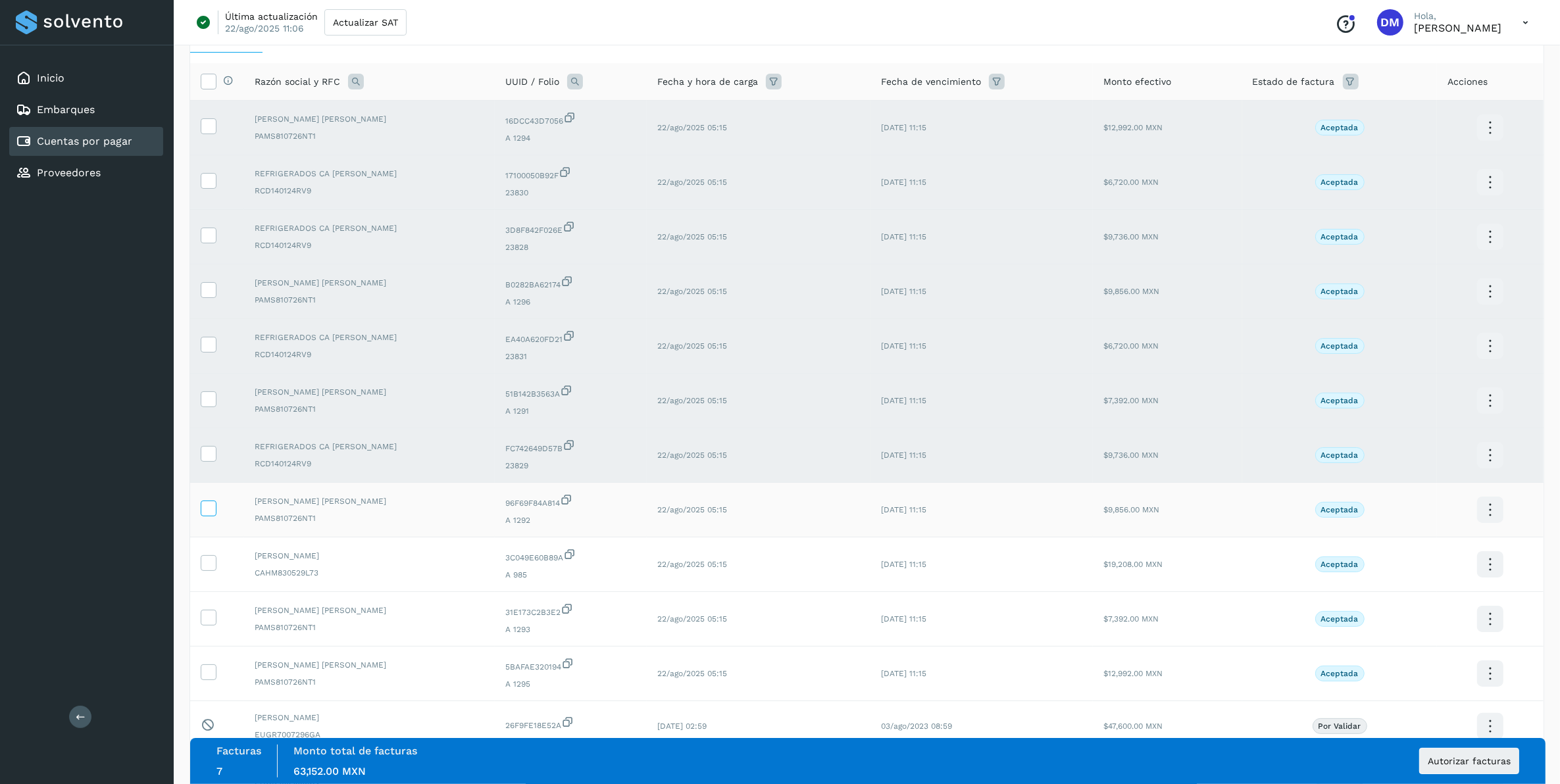
click at [203, 487] on icon at bounding box center [208, 507] width 14 height 14
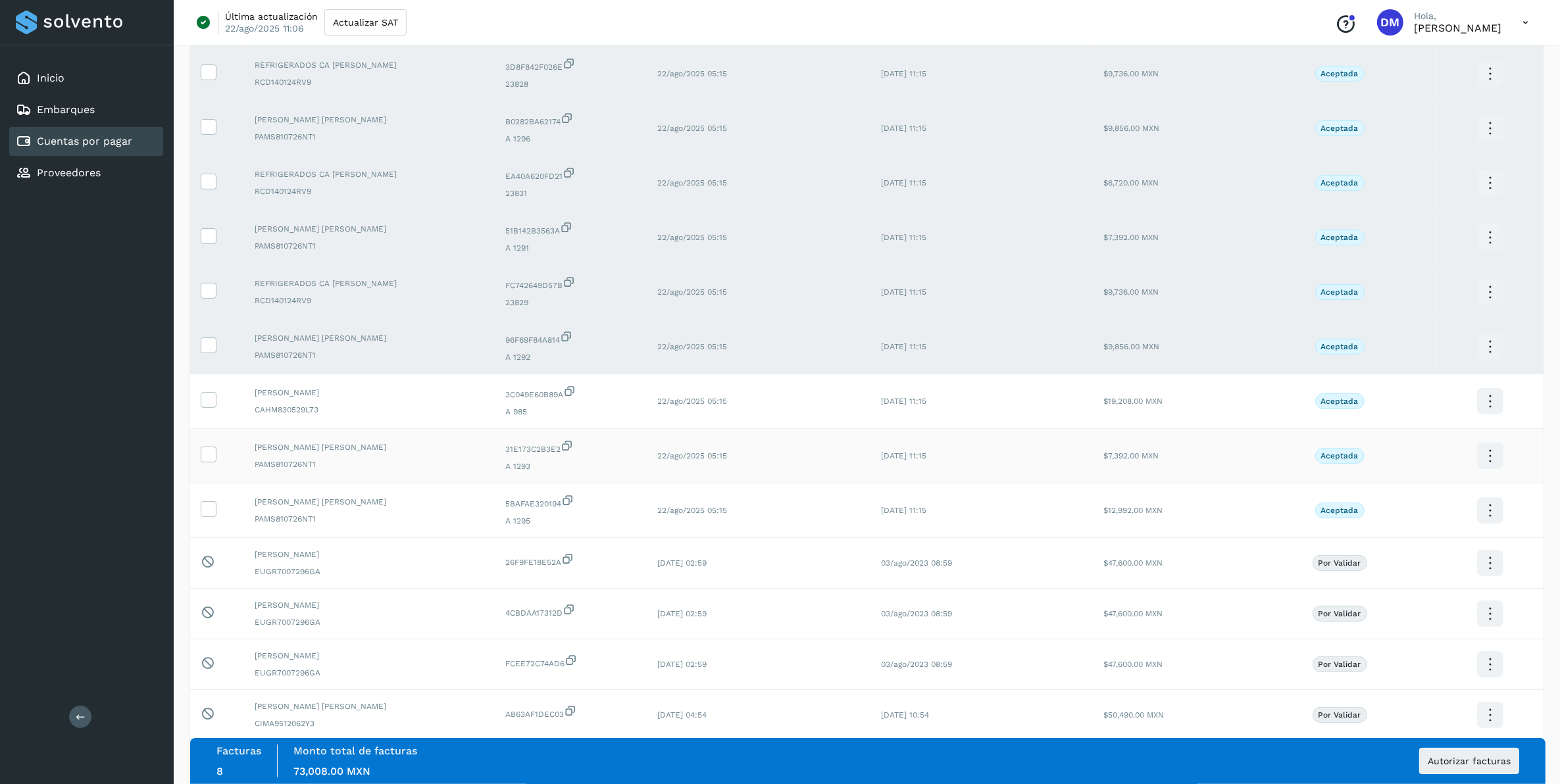
scroll to position [247, 0]
click at [211, 406] on span at bounding box center [208, 401] width 14 height 9
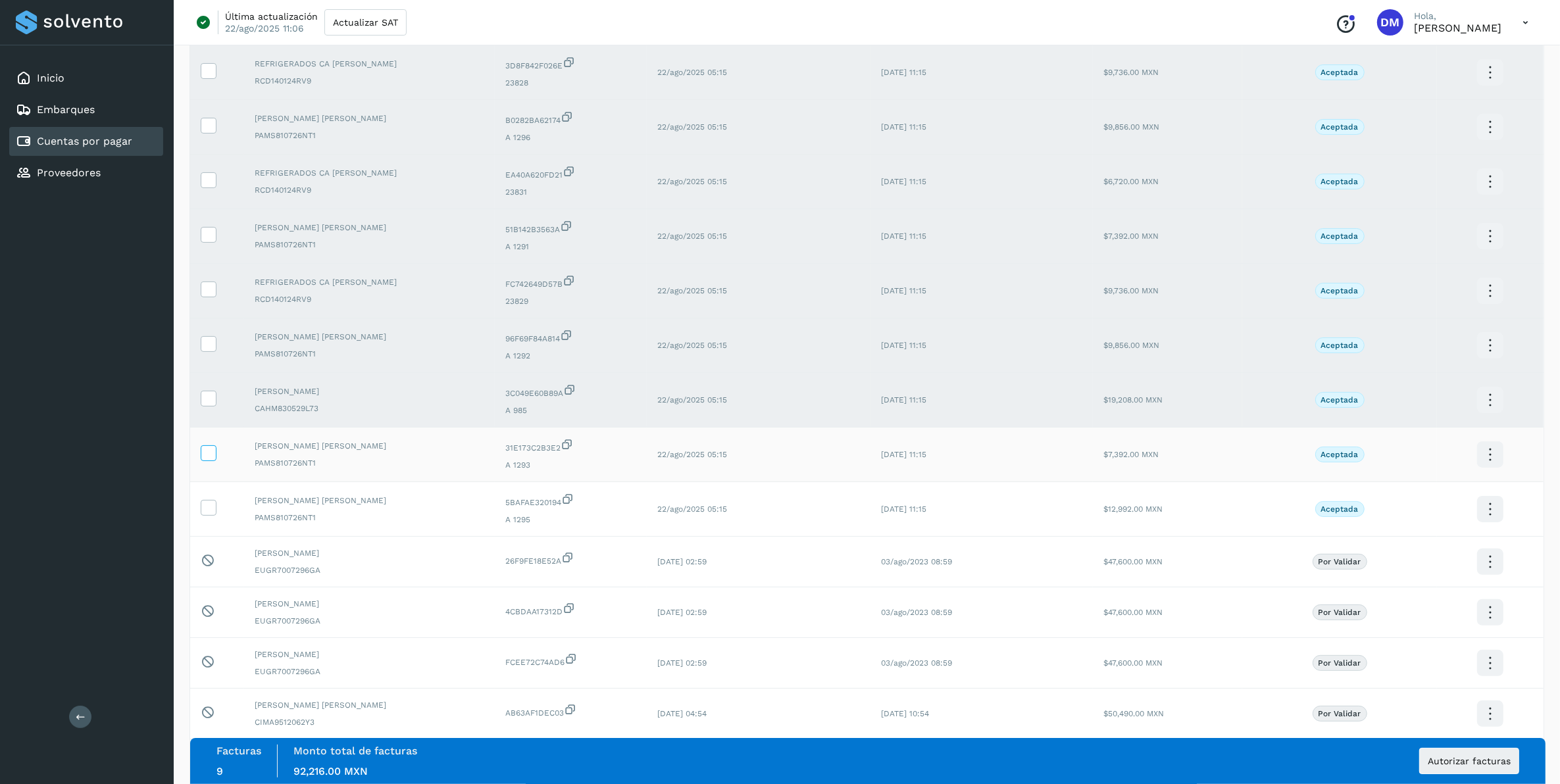
click at [213, 459] on icon at bounding box center [208, 452] width 14 height 14
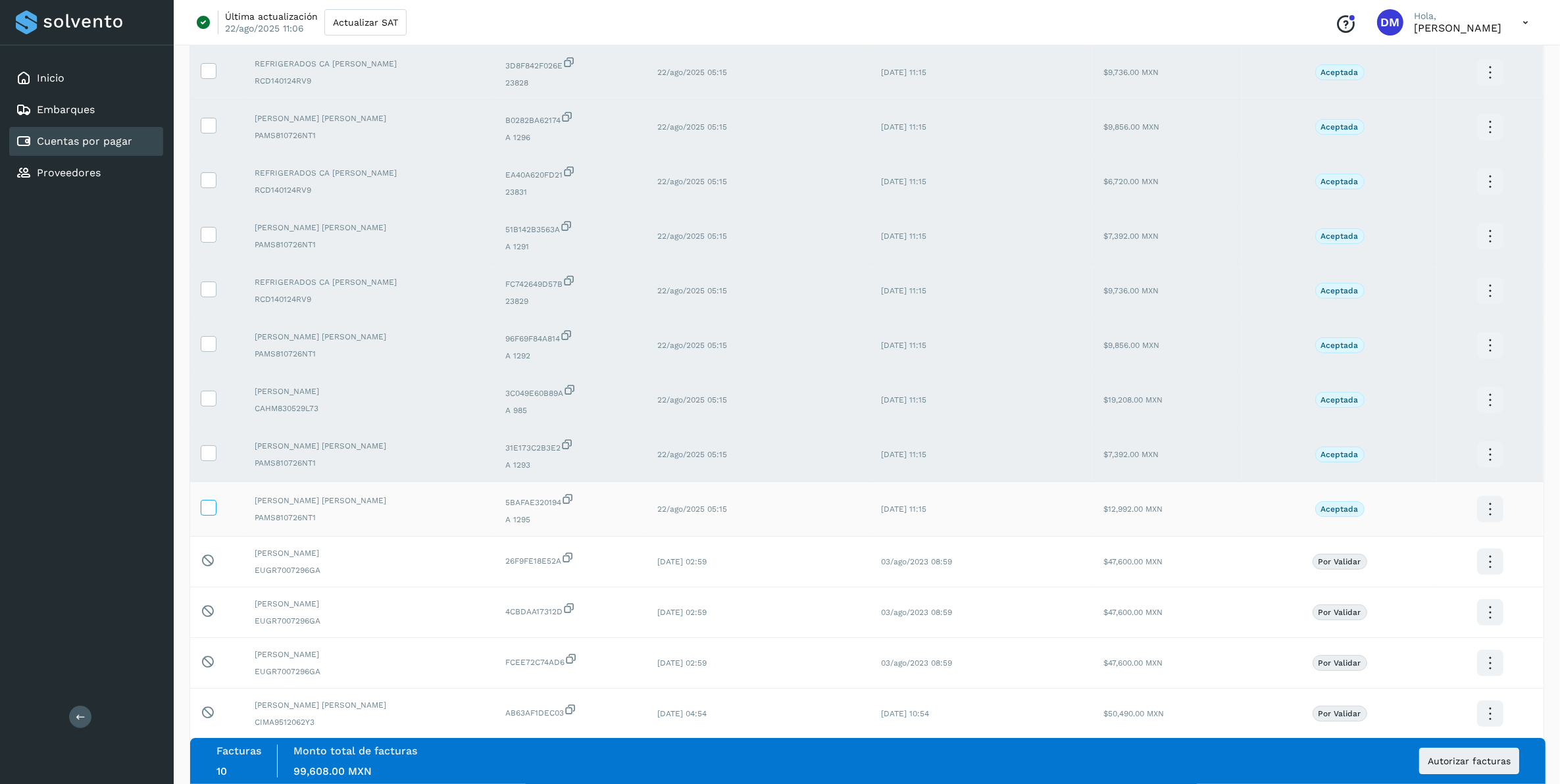
click at [211, 487] on icon at bounding box center [208, 507] width 14 height 14
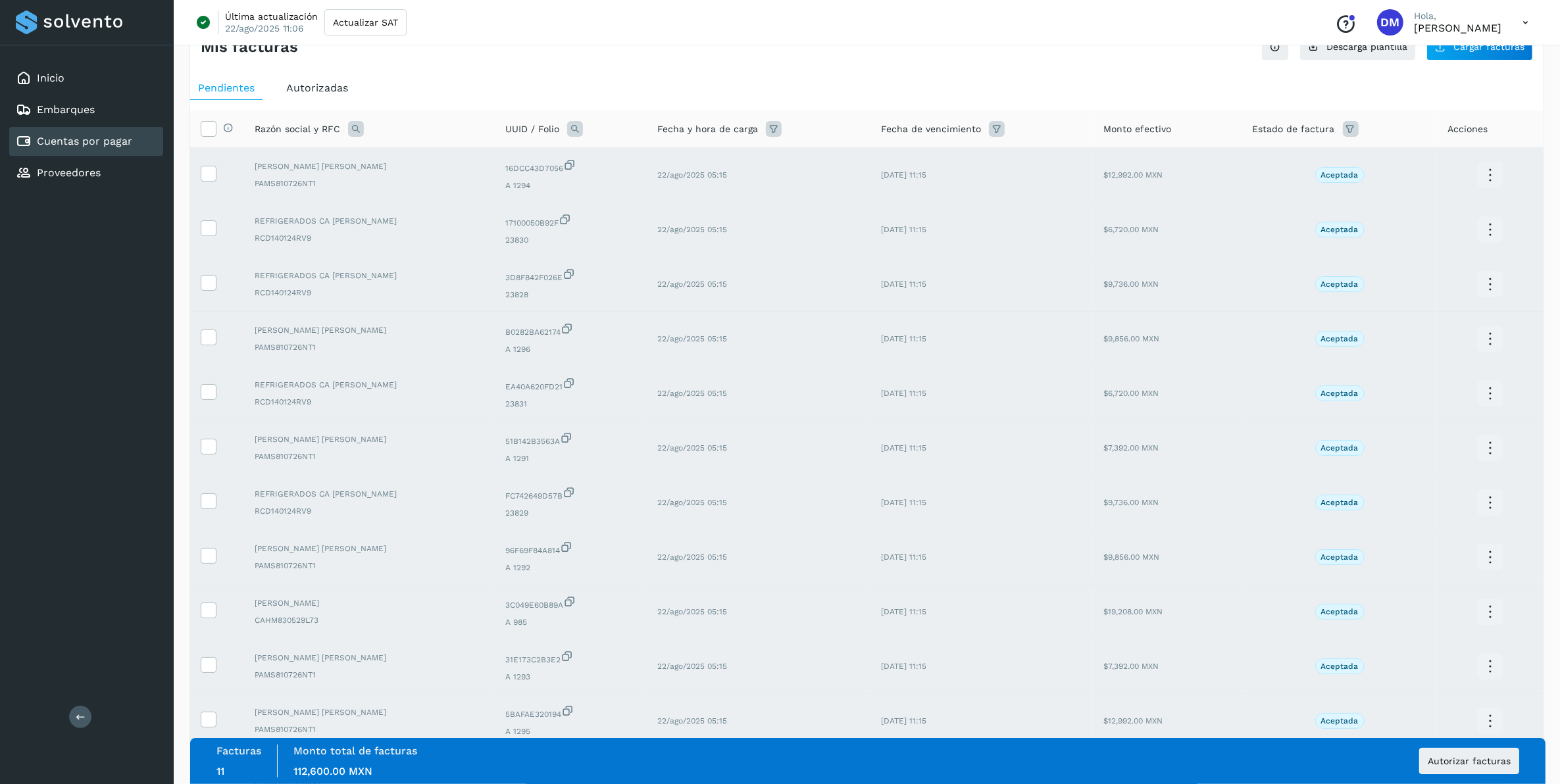
scroll to position [0, 0]
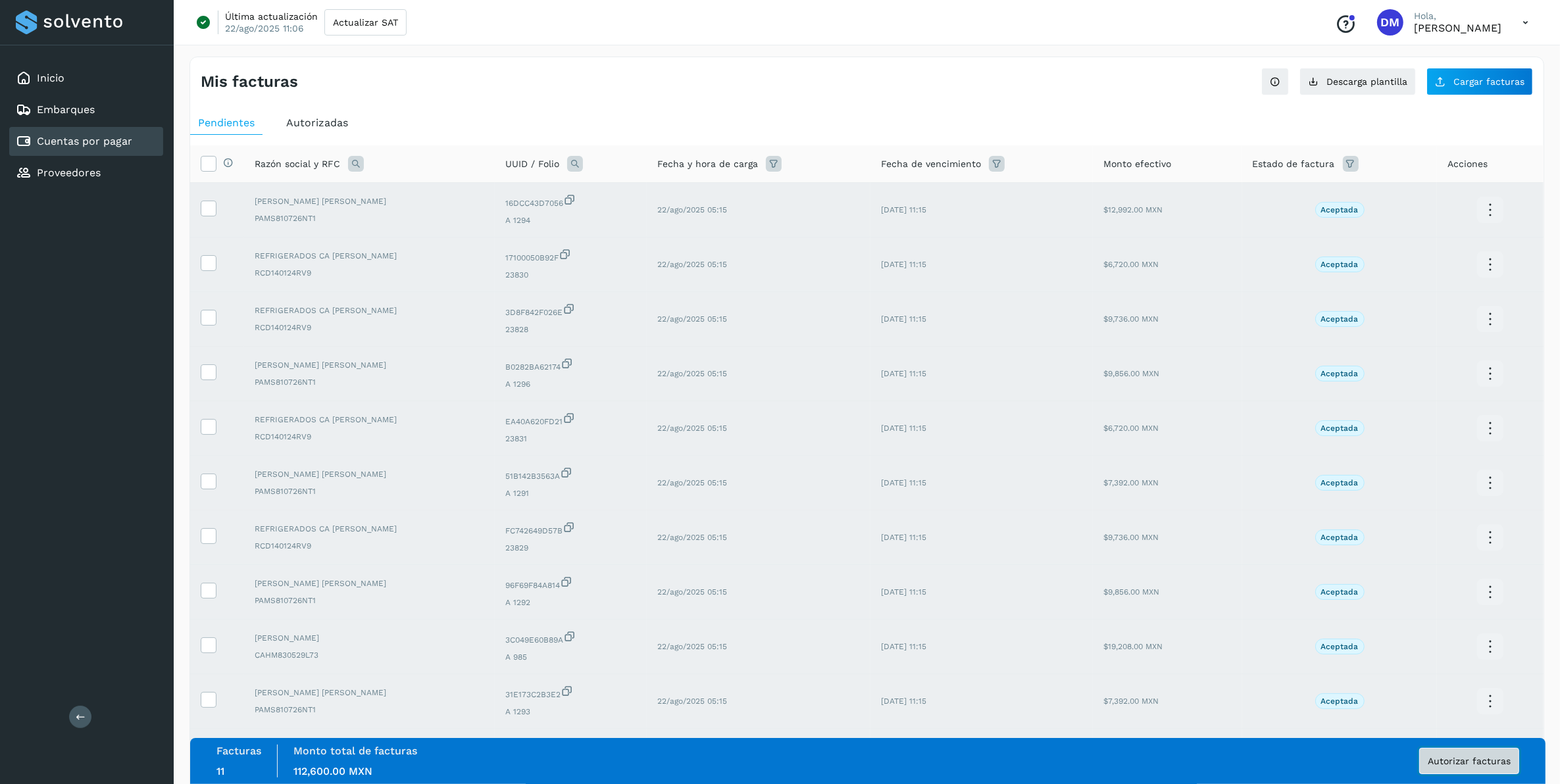
click at [1046, 487] on button "Autorizar facturas" at bounding box center [1469, 761] width 100 height 26
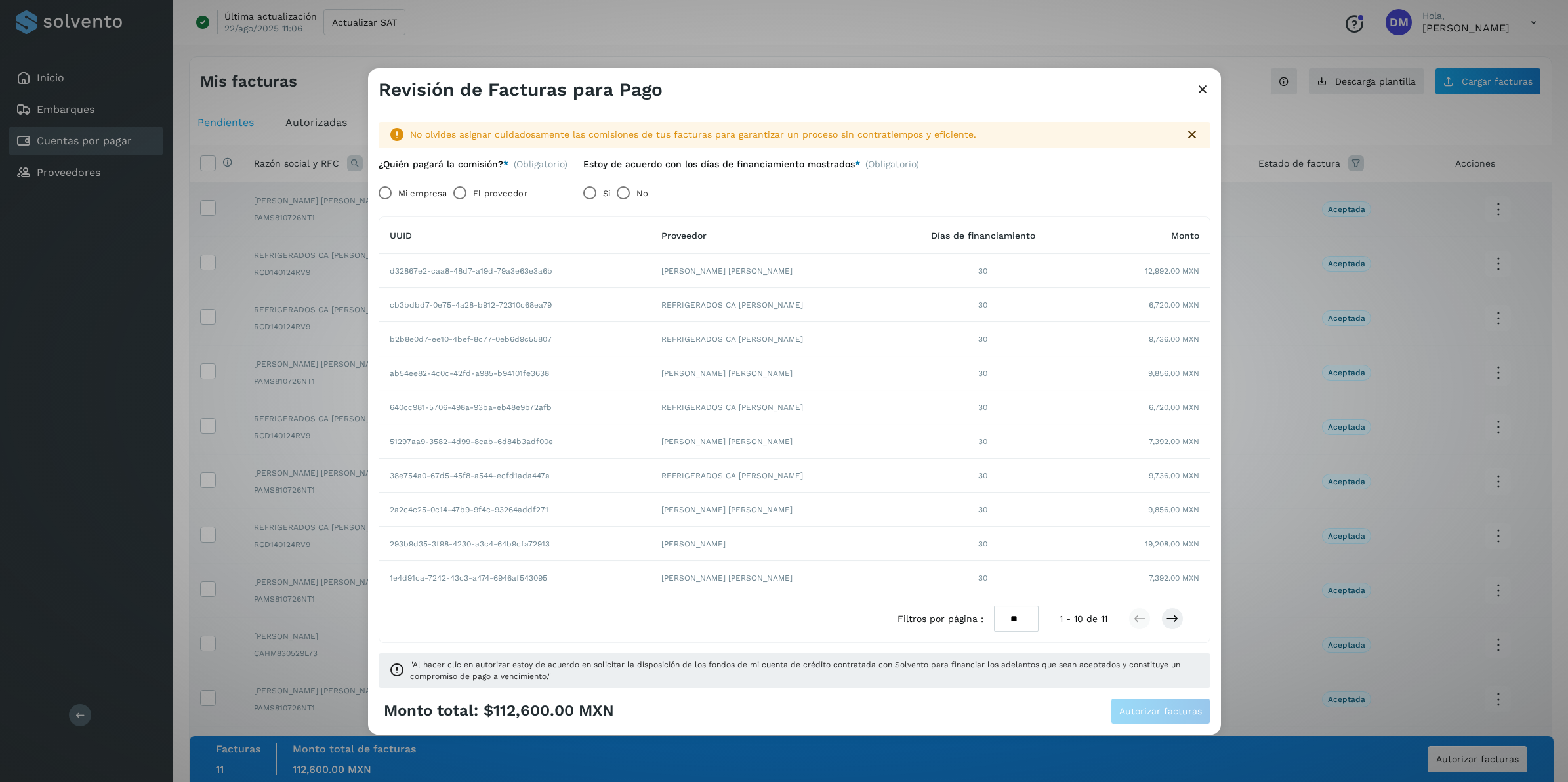
click at [489, 192] on label "El proveedor" at bounding box center [499, 192] width 54 height 26
click at [1043, 486] on span "Autorizar facturas" at bounding box center [1160, 712] width 82 height 9
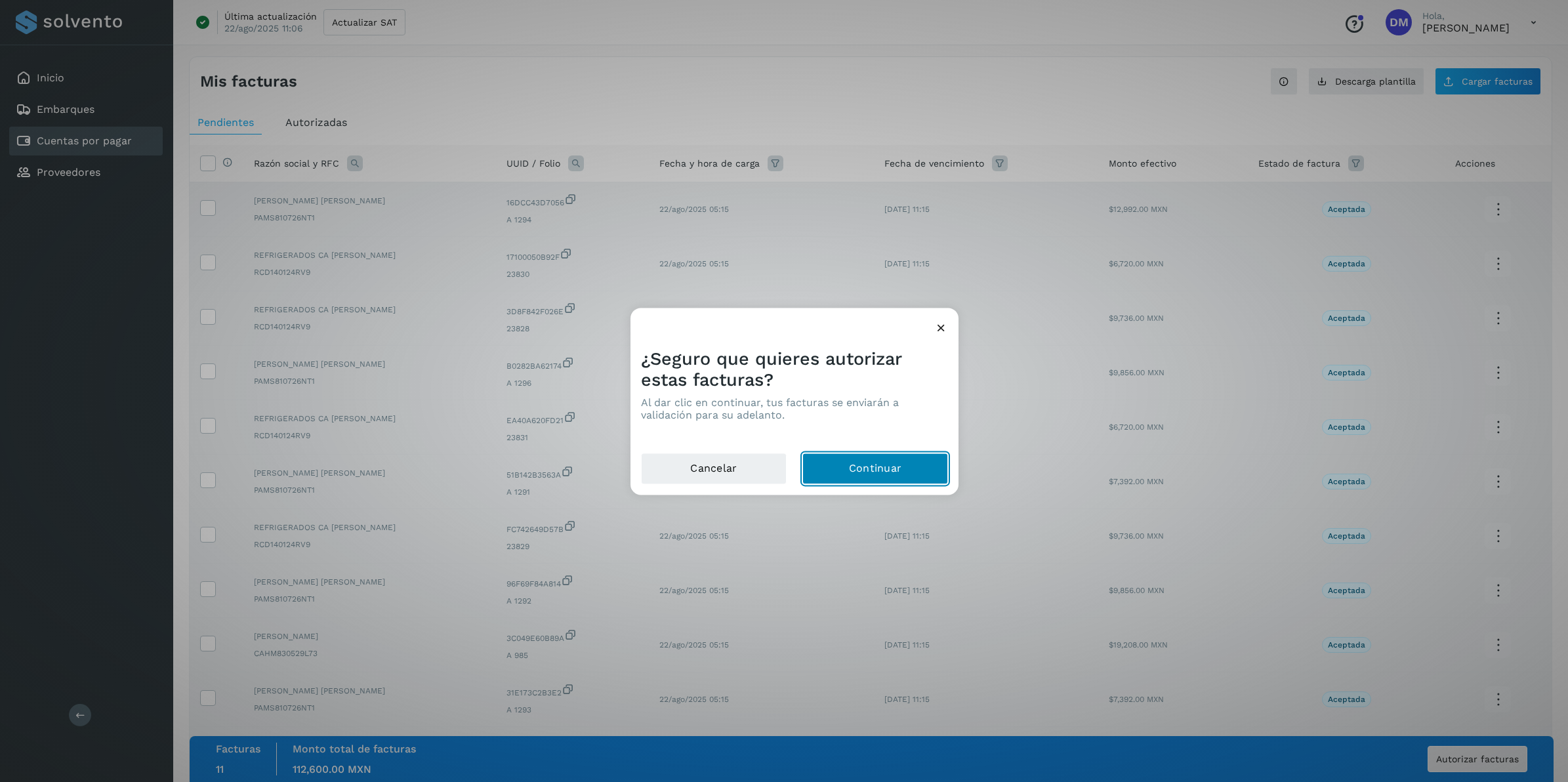
click at [874, 472] on button "Continuar" at bounding box center [875, 469] width 146 height 31
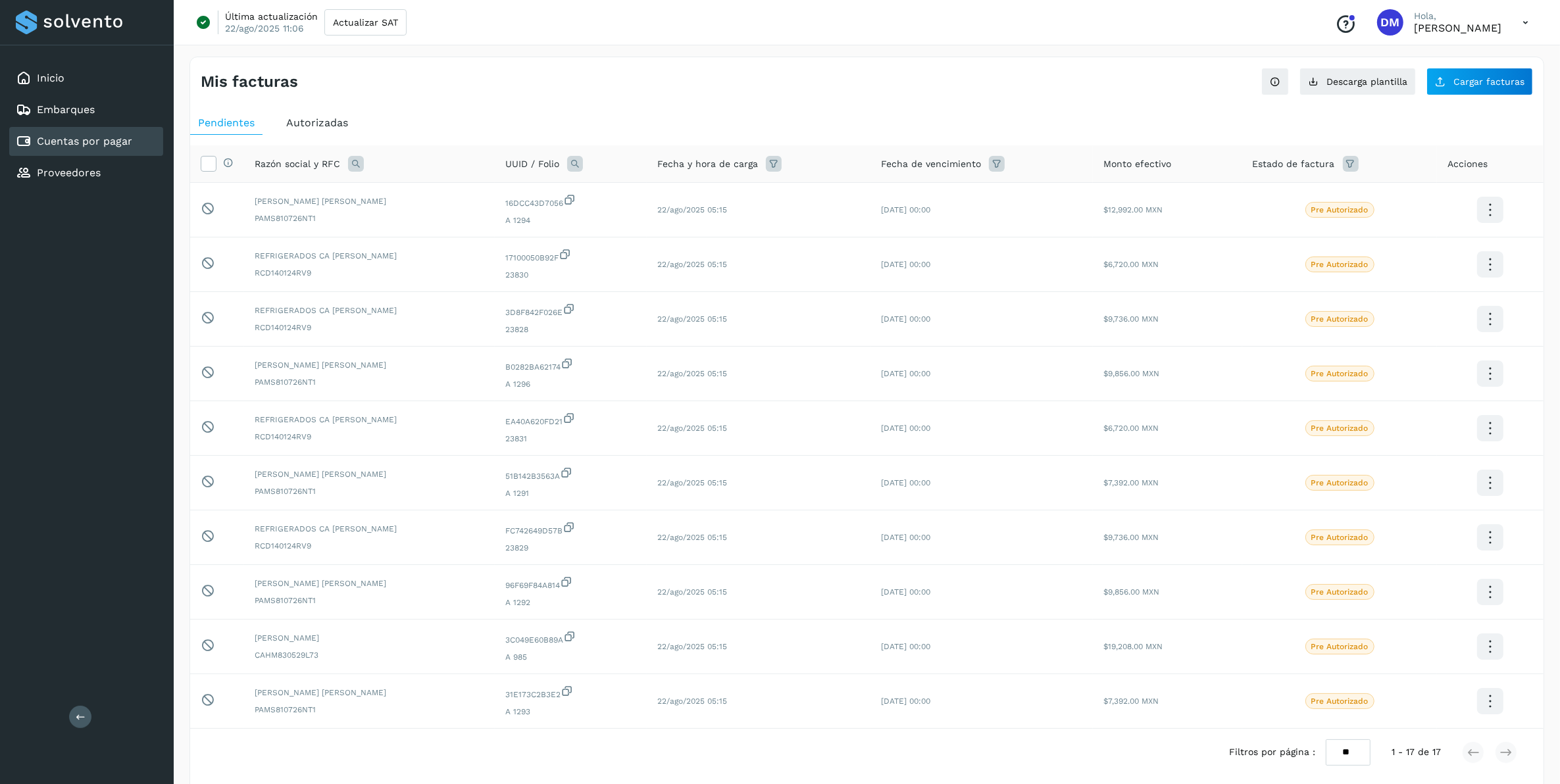
click at [1046, 73] on div "Mis facturas Ver instrucciones para cargar Facturas Descarga plantilla Cargar f…" at bounding box center [867, 76] width 1354 height 38
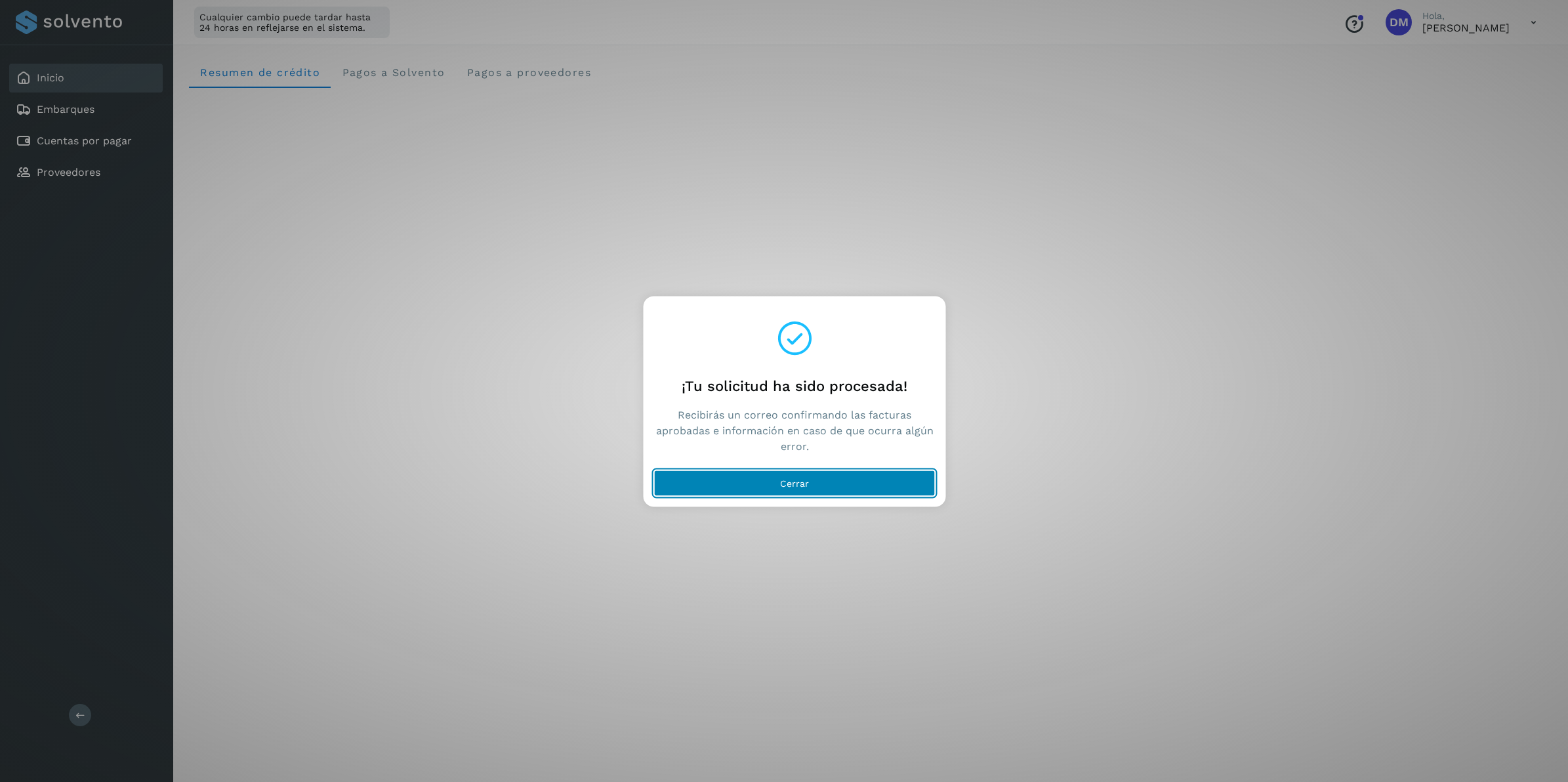
click at [815, 480] on button "Cerrar" at bounding box center [795, 483] width 281 height 26
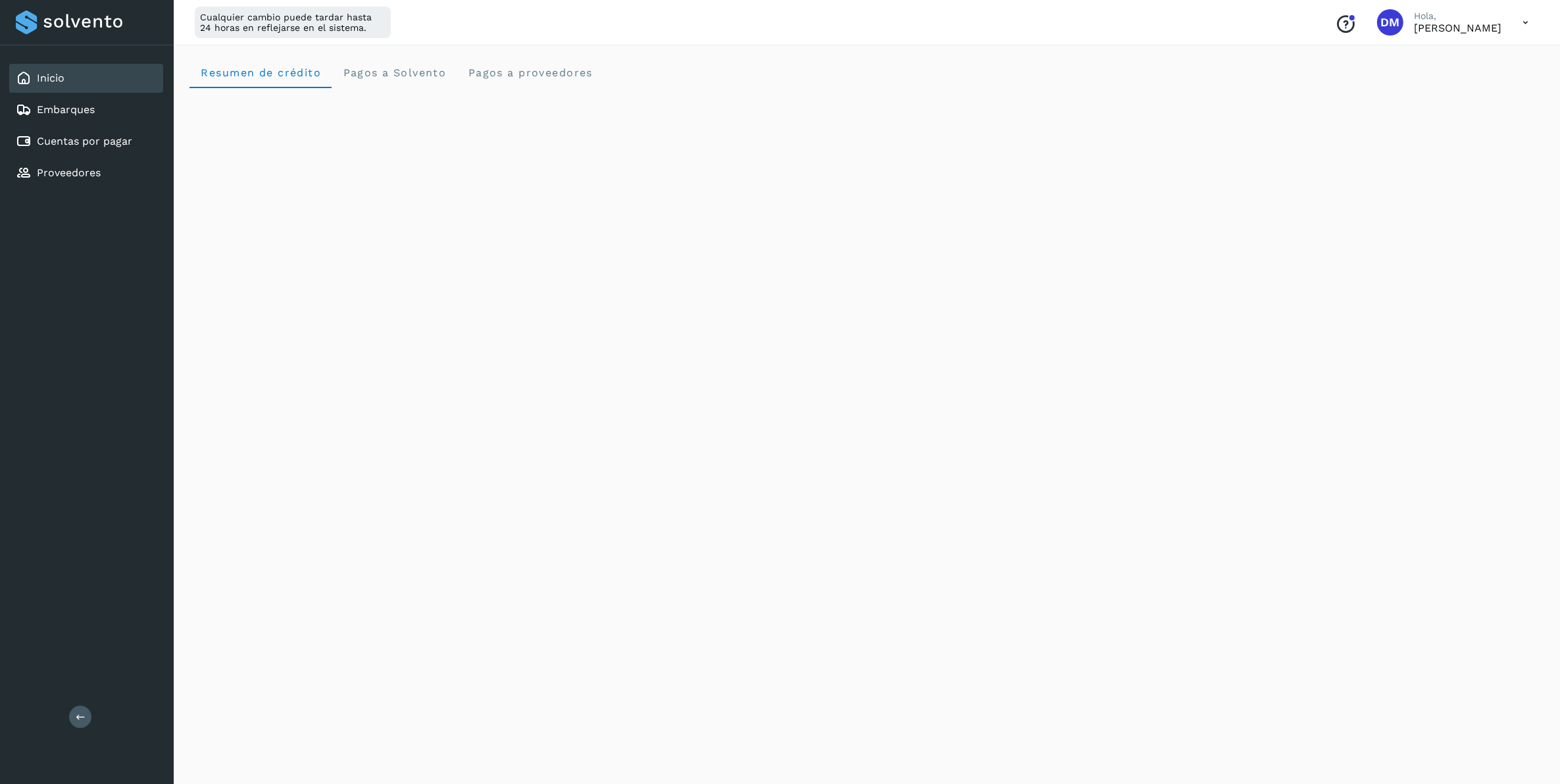
click at [1474, 515] on div "Initializing..." at bounding box center [867, 672] width 1355 height 1168
